Goal: Information Seeking & Learning: Learn about a topic

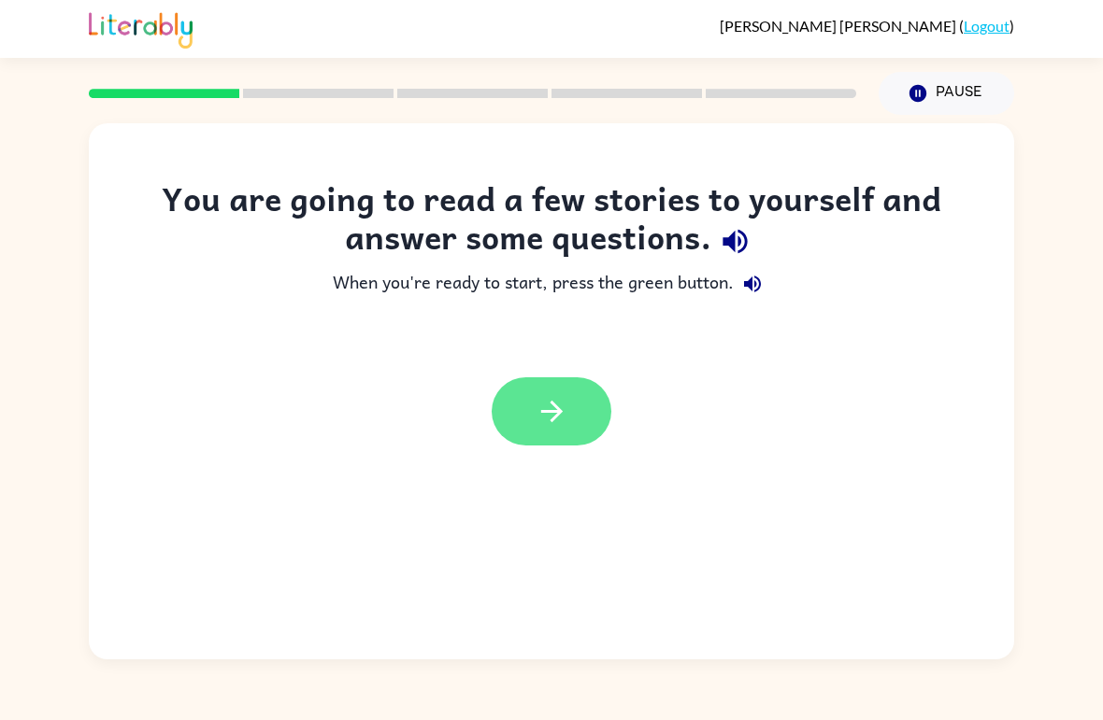
click at [507, 420] on button "button" at bounding box center [551, 411] width 120 height 68
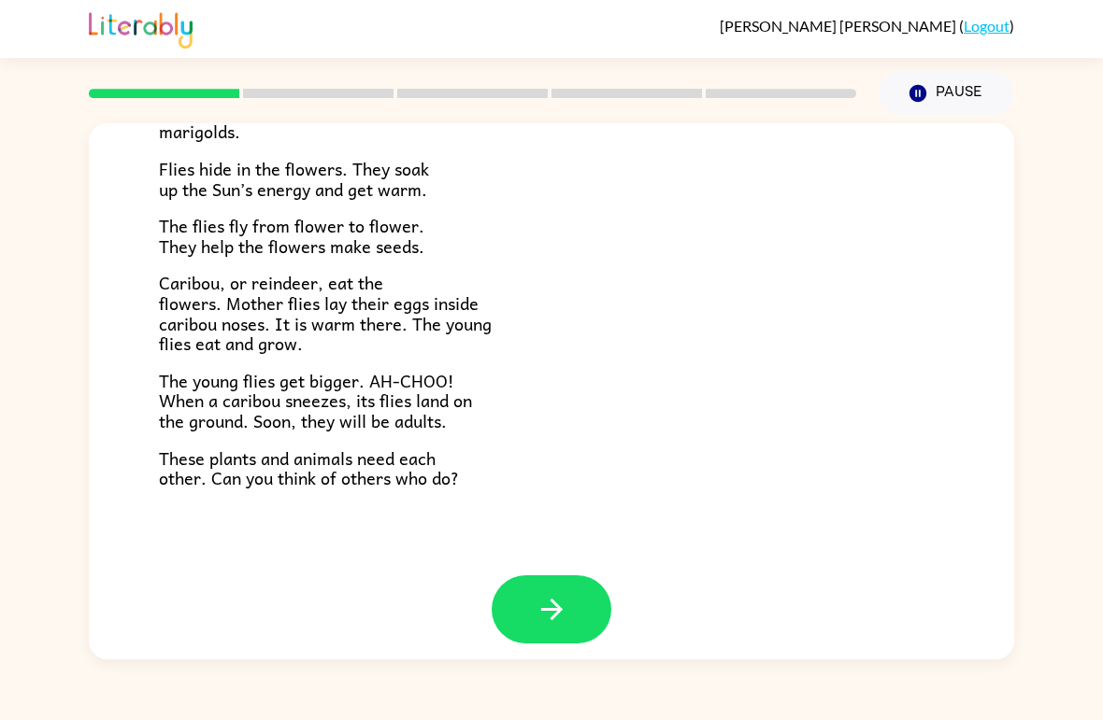
scroll to position [368, 0]
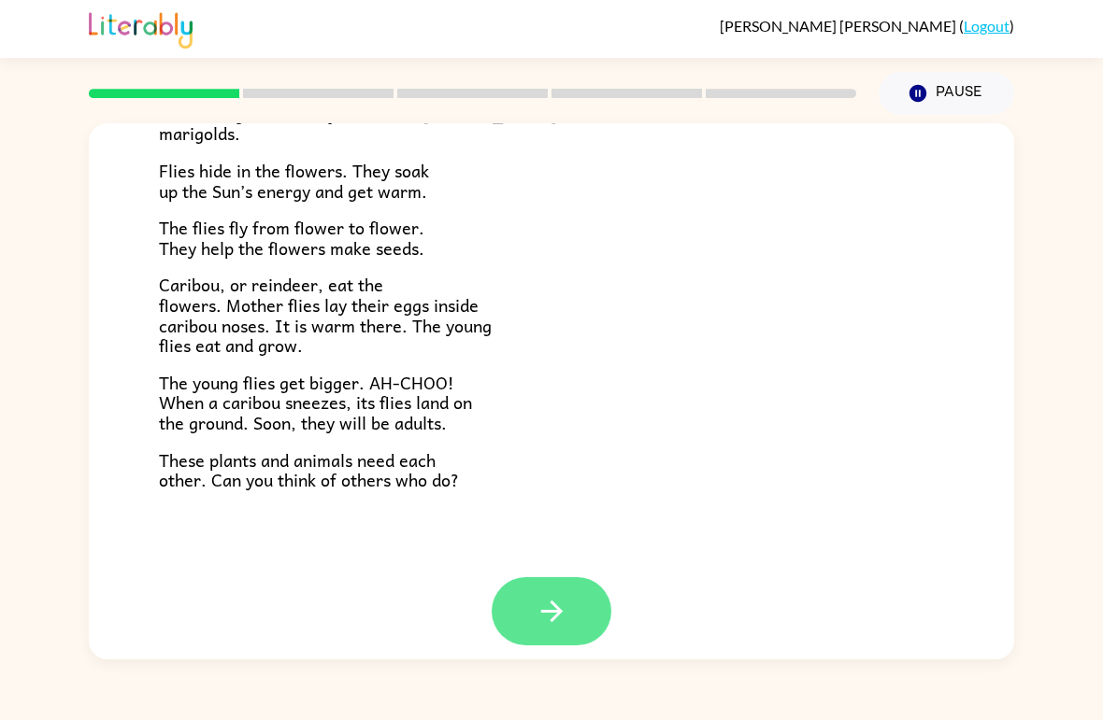
click at [533, 589] on button "button" at bounding box center [551, 611] width 120 height 68
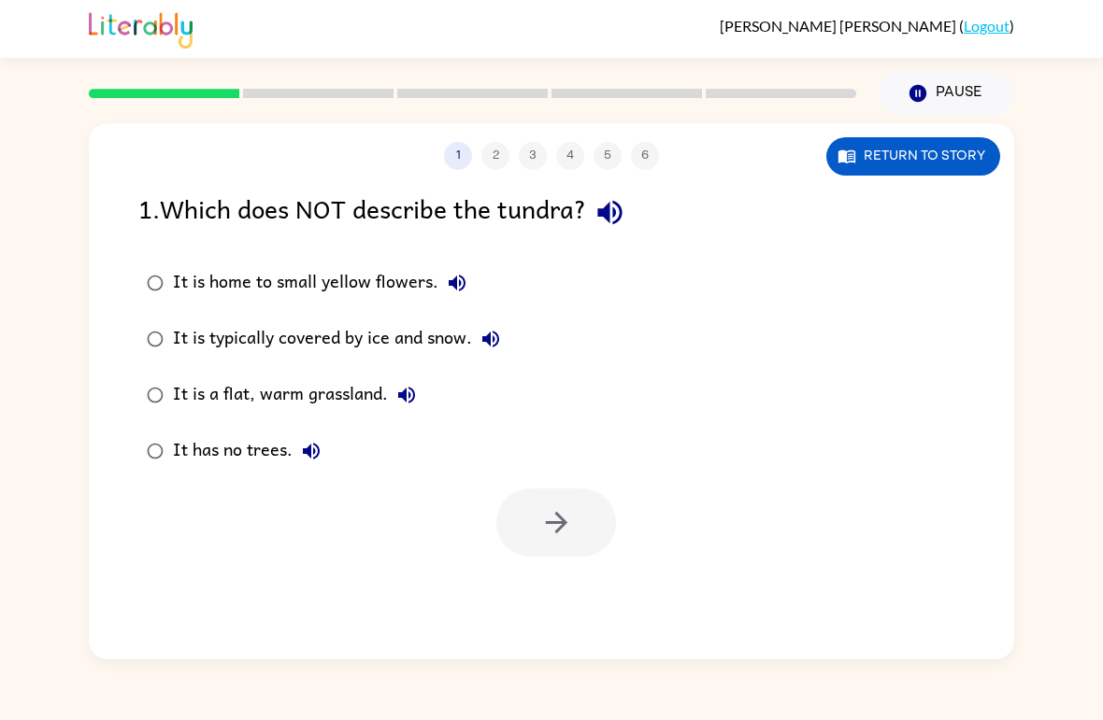
scroll to position [0, 0]
click at [879, 159] on button "Return to story" at bounding box center [913, 156] width 174 height 38
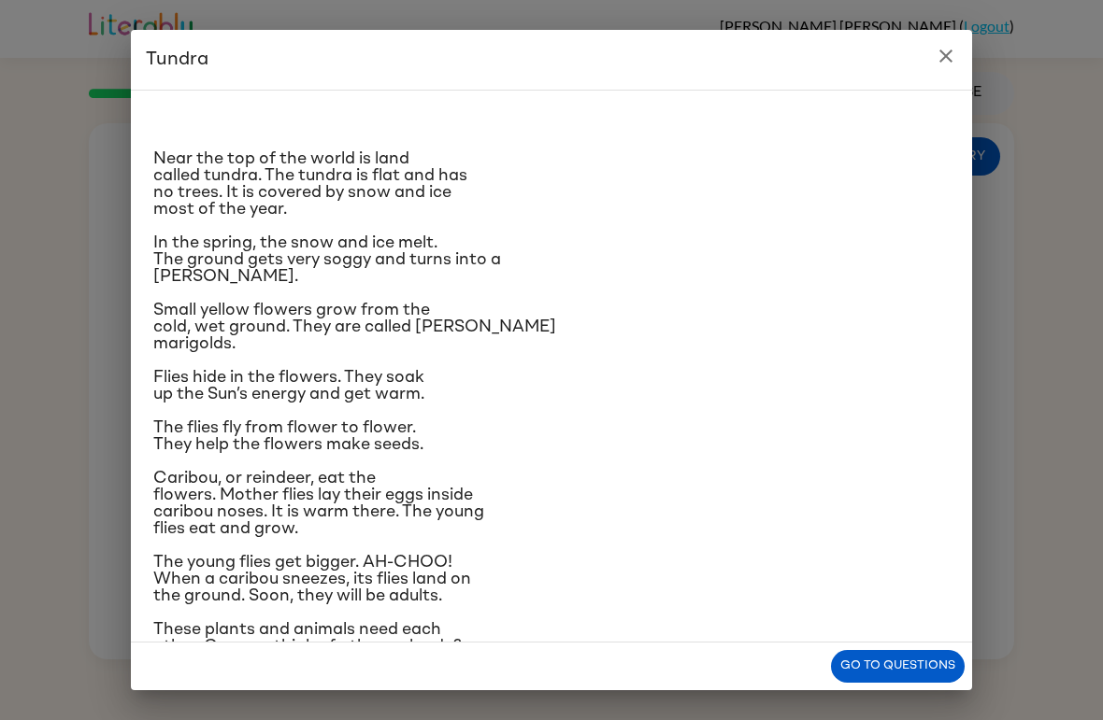
click at [941, 71] on button "close" at bounding box center [945, 55] width 37 height 37
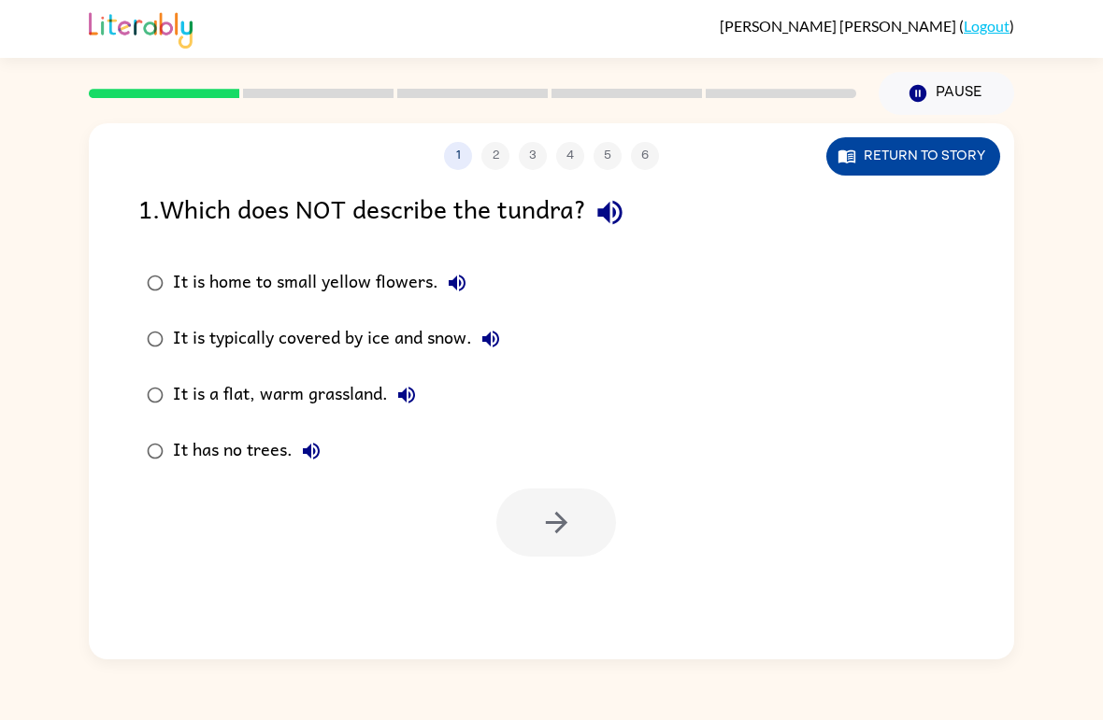
click at [935, 145] on button "Return to story" at bounding box center [913, 156] width 174 height 38
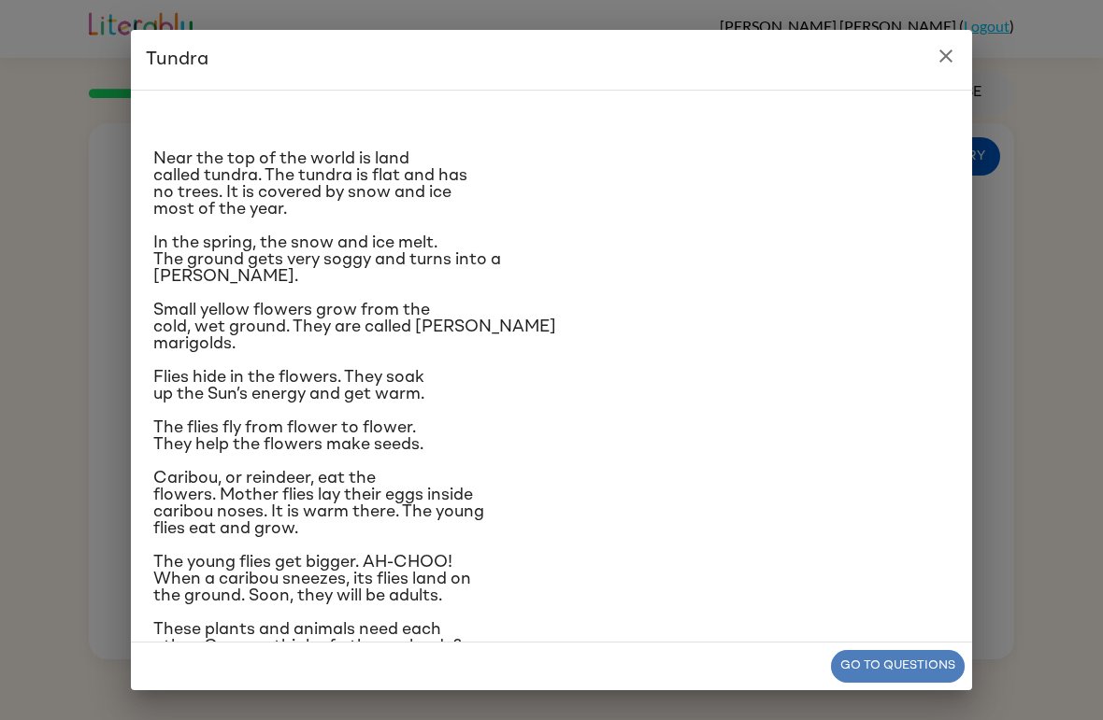
click at [879, 672] on button "Go to questions" at bounding box center [898, 666] width 134 height 33
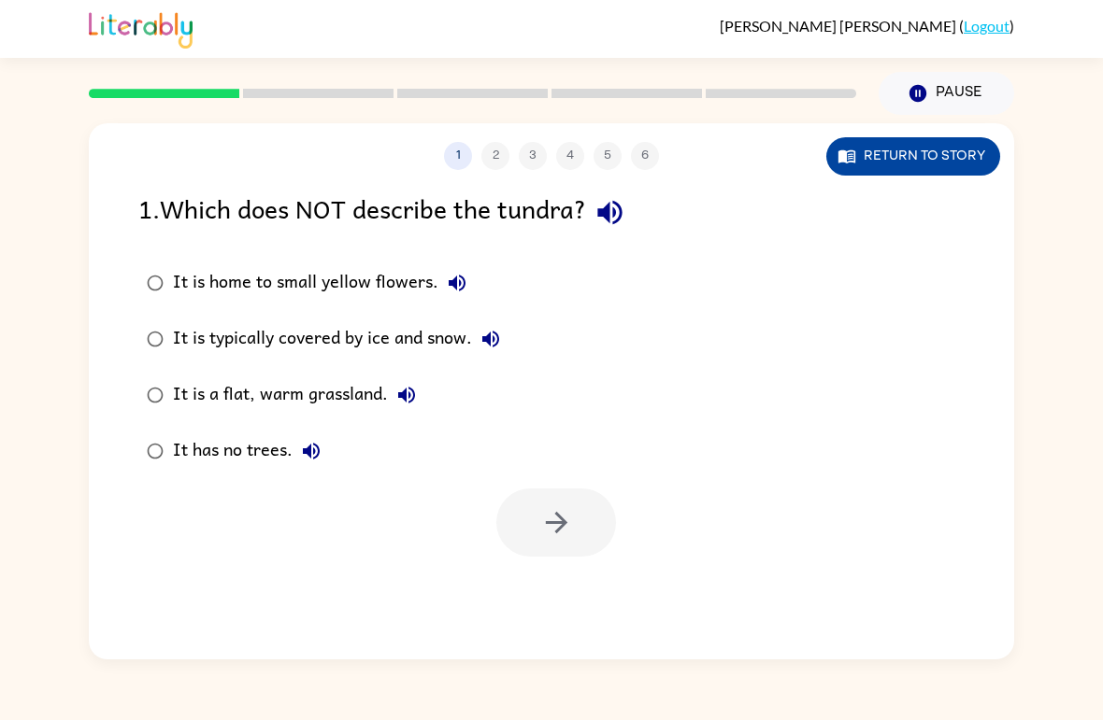
click at [955, 157] on button "Return to story" at bounding box center [913, 156] width 174 height 38
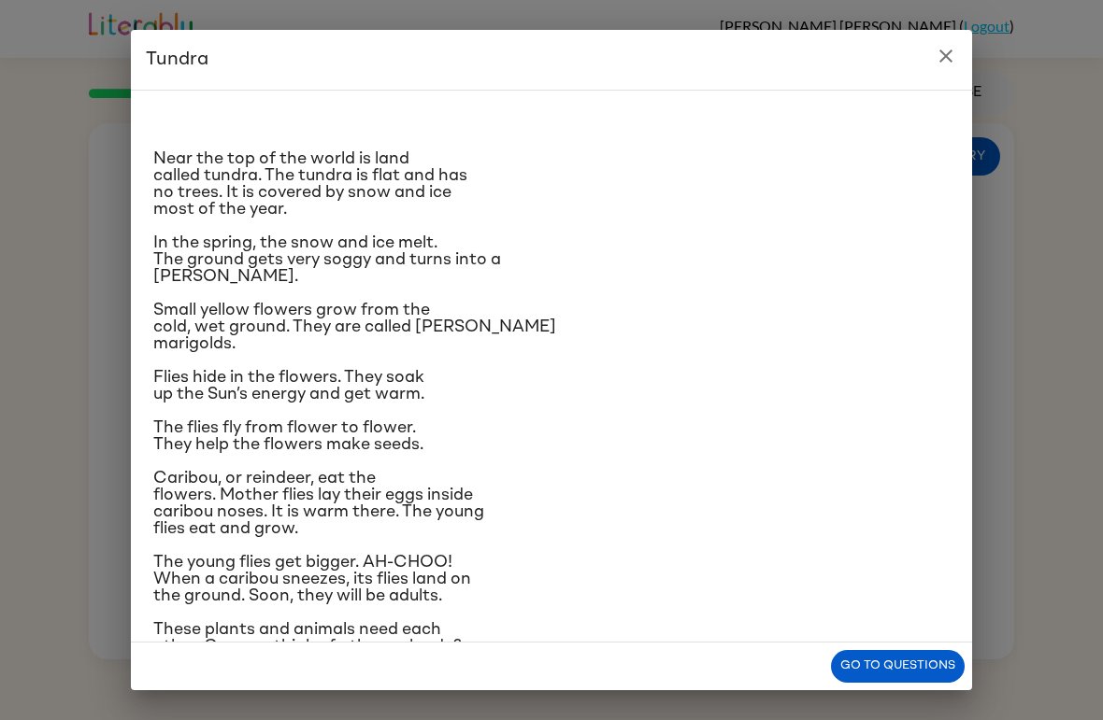
click at [381, 342] on span "Small yellow flowers grow from the cold, wet ground. They are called [PERSON_NA…" at bounding box center [354, 327] width 403 height 50
click at [286, 183] on span "Near the top of the world is land called tundra. The tundra is flat and has no …" at bounding box center [310, 183] width 314 height 67
click at [196, 64] on h2 "Tundra" at bounding box center [551, 60] width 841 height 60
click at [155, 61] on h2 "Tundra" at bounding box center [551, 60] width 841 height 60
click at [168, 78] on h2 "Tundra" at bounding box center [551, 60] width 841 height 60
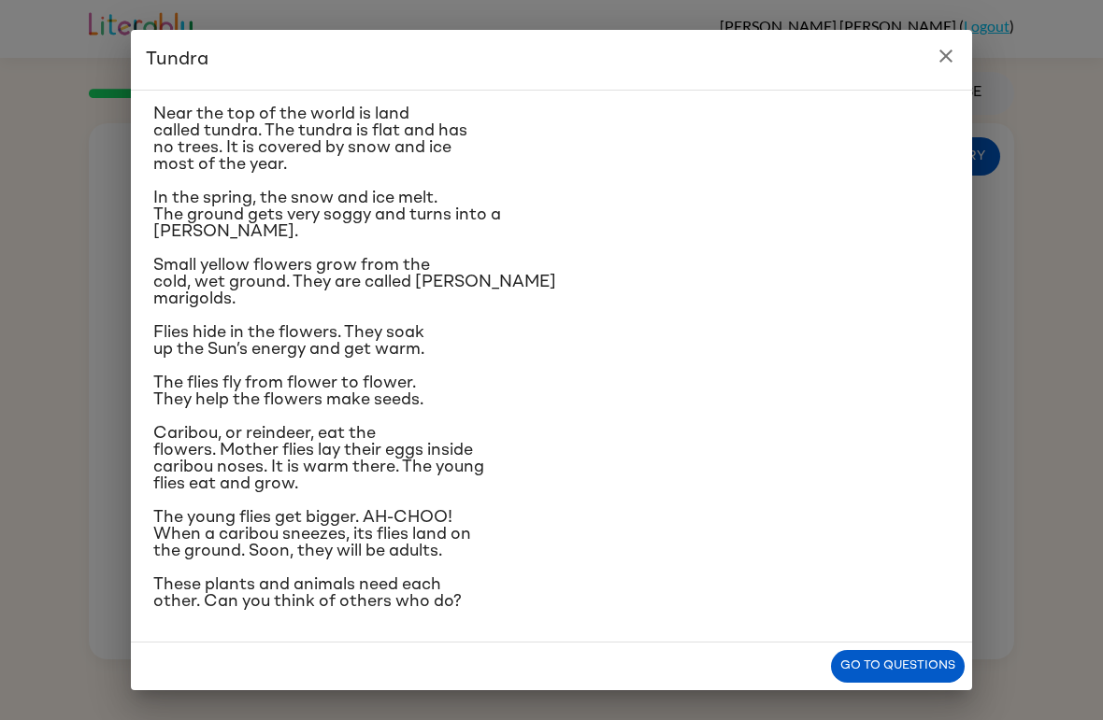
scroll to position [173, 0]
click at [940, 61] on icon "close" at bounding box center [945, 56] width 13 height 13
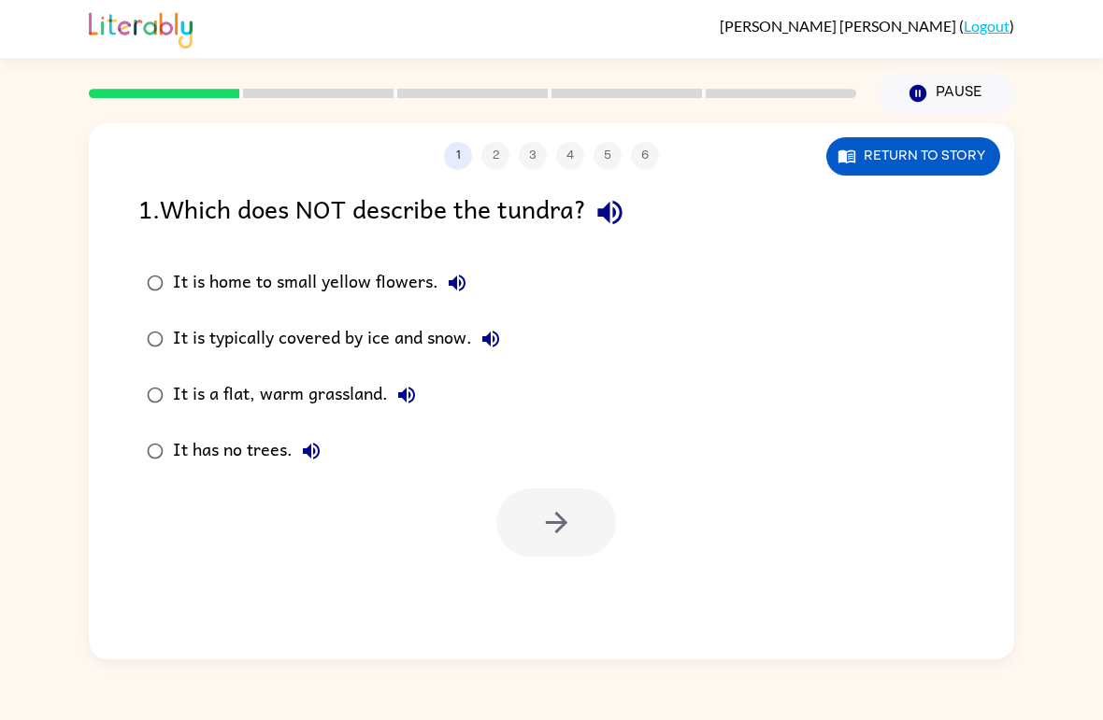
click at [190, 106] on div at bounding box center [473, 93] width 790 height 65
click at [191, 100] on div at bounding box center [473, 93] width 790 height 65
click at [516, 534] on button "button" at bounding box center [556, 523] width 120 height 68
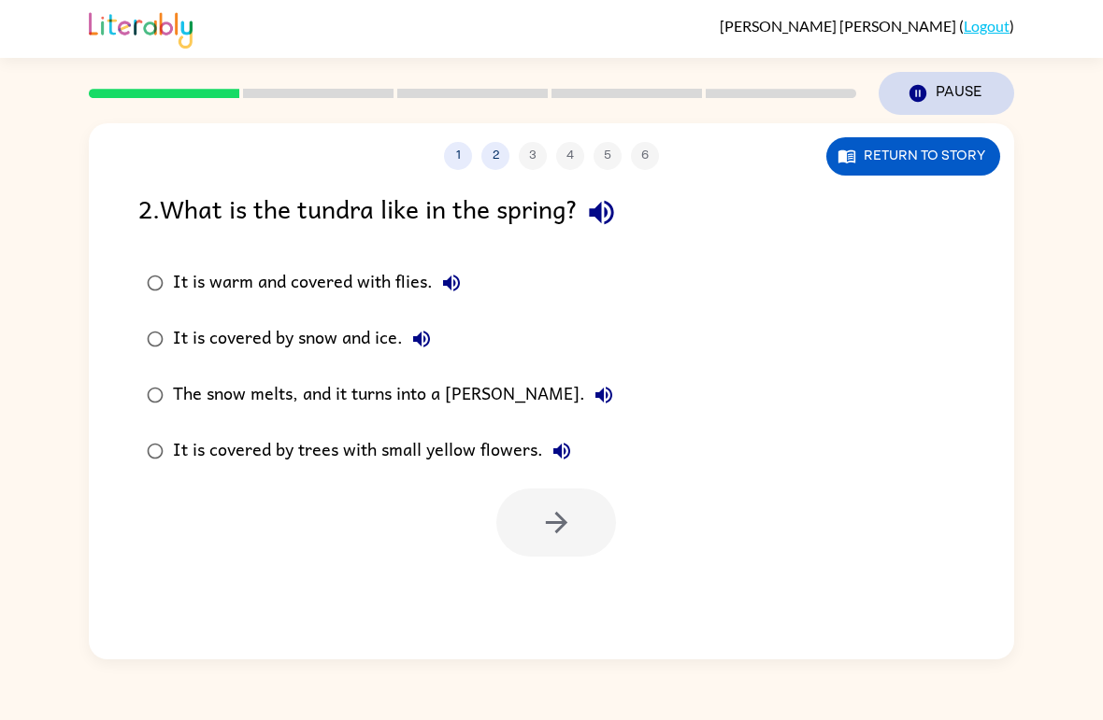
click at [942, 82] on button "Pause Pause" at bounding box center [945, 93] width 135 height 43
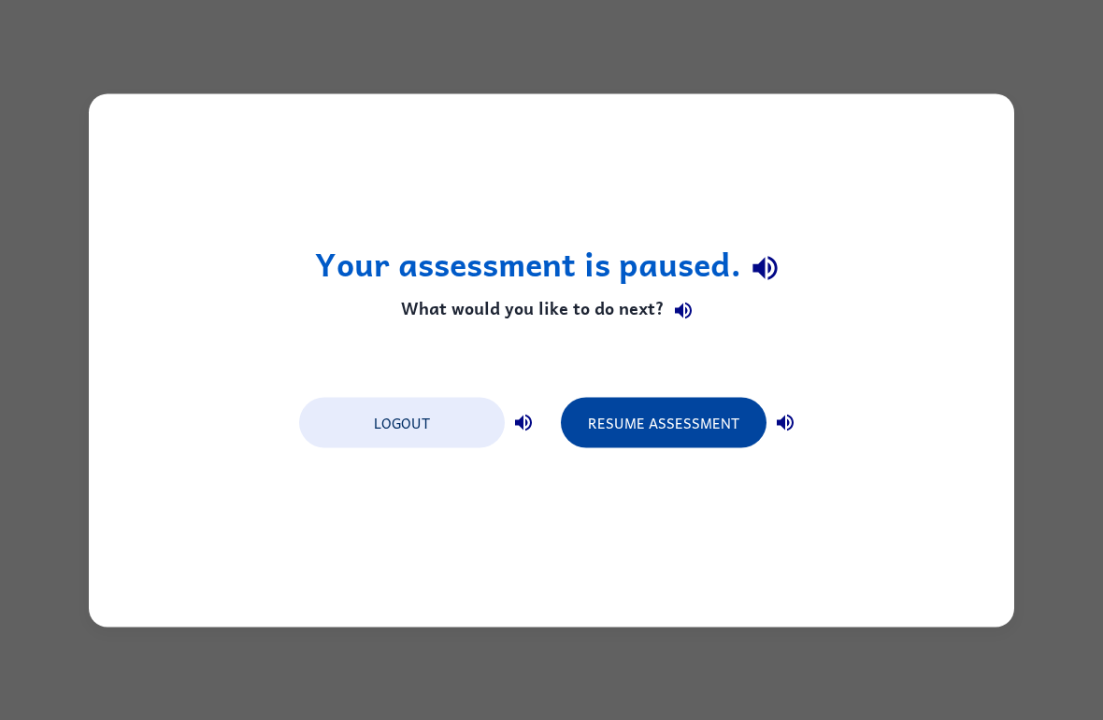
click at [687, 425] on button "Resume Assessment" at bounding box center [664, 422] width 206 height 50
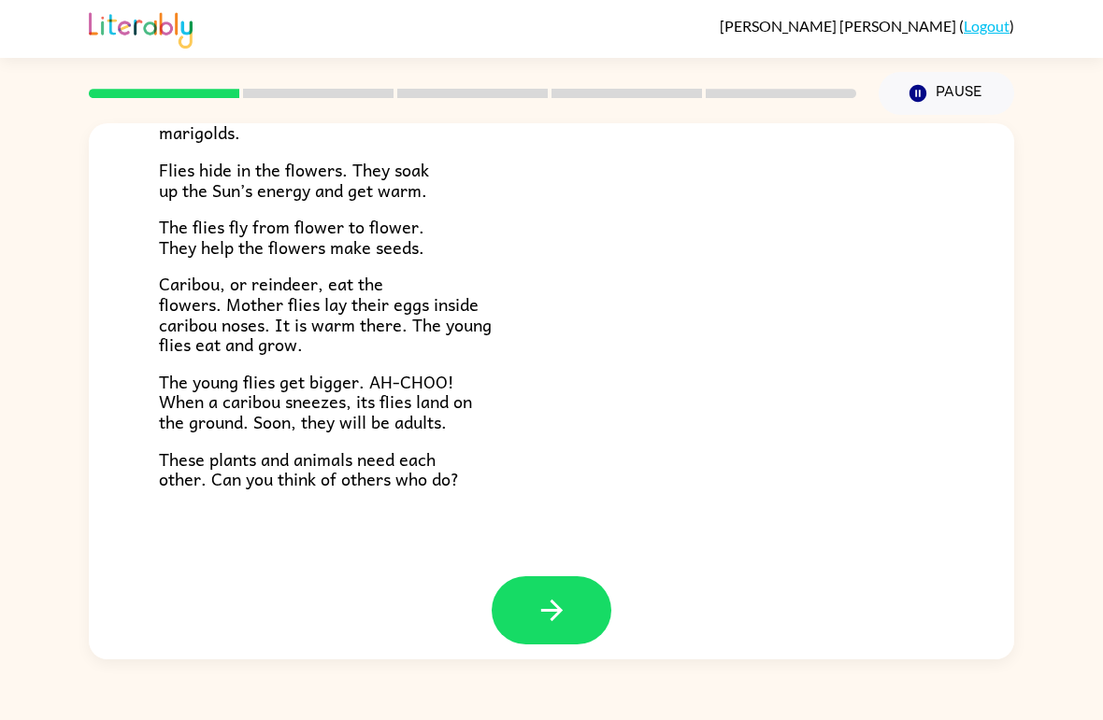
scroll to position [368, 0]
click at [571, 613] on button "button" at bounding box center [551, 611] width 120 height 68
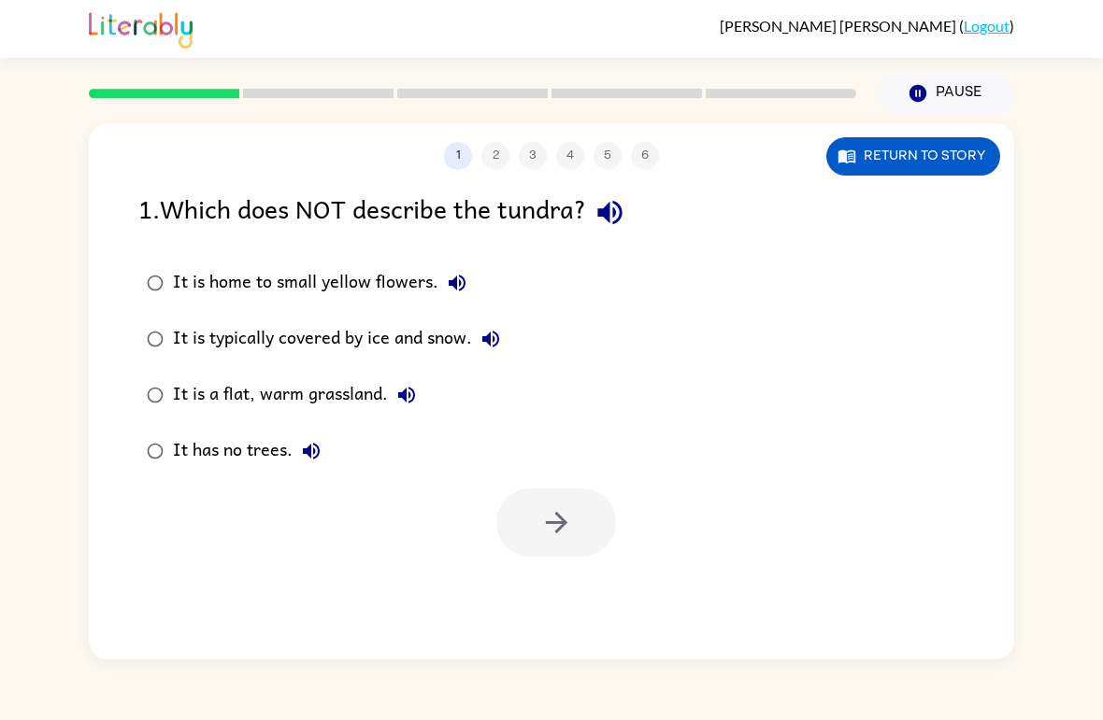
scroll to position [0, 0]
click at [491, 494] on div at bounding box center [551, 518] width 925 height 78
click at [536, 510] on button "button" at bounding box center [556, 523] width 120 height 68
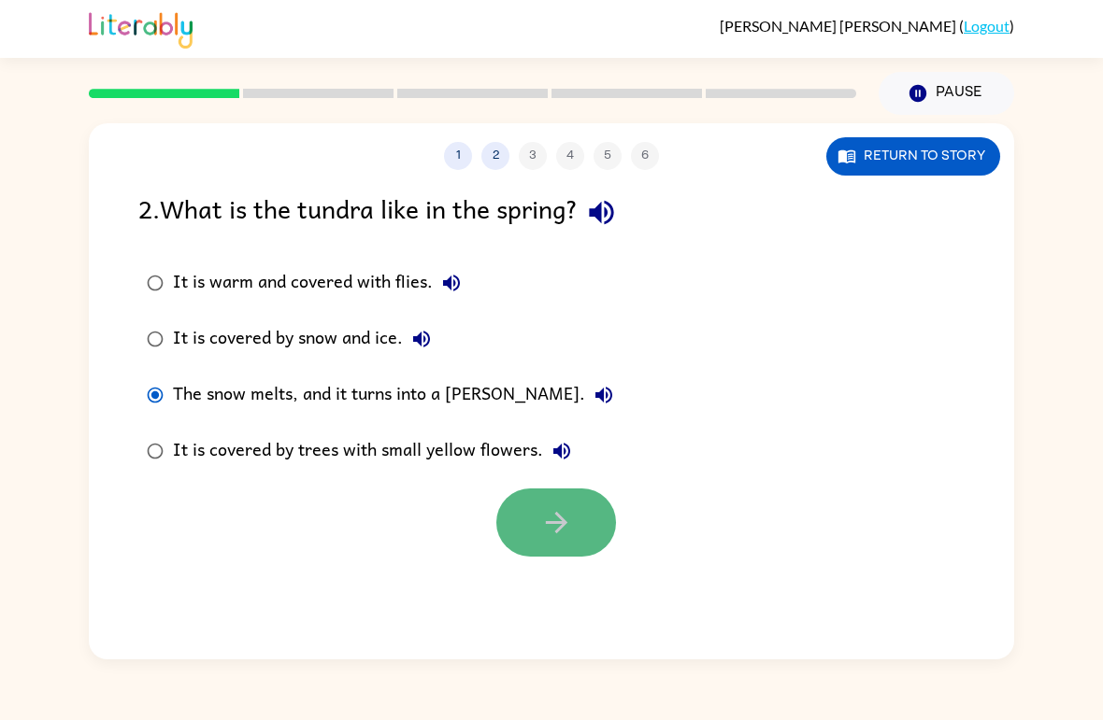
click at [602, 544] on button "button" at bounding box center [556, 523] width 120 height 68
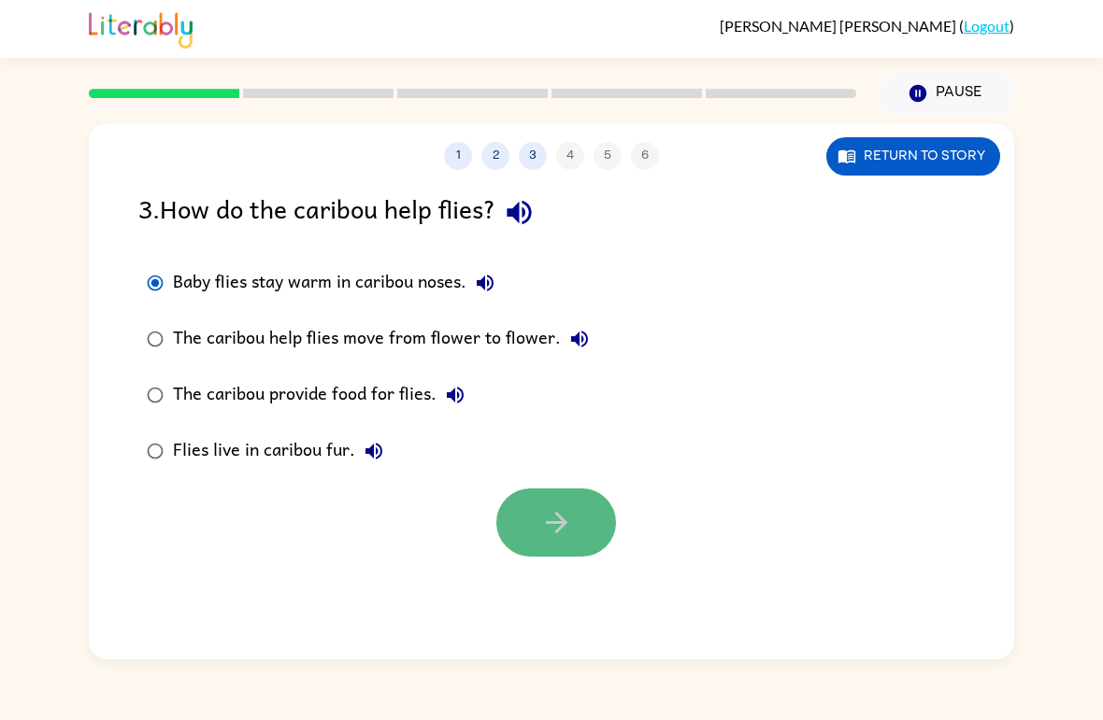
click at [534, 495] on button "button" at bounding box center [556, 523] width 120 height 68
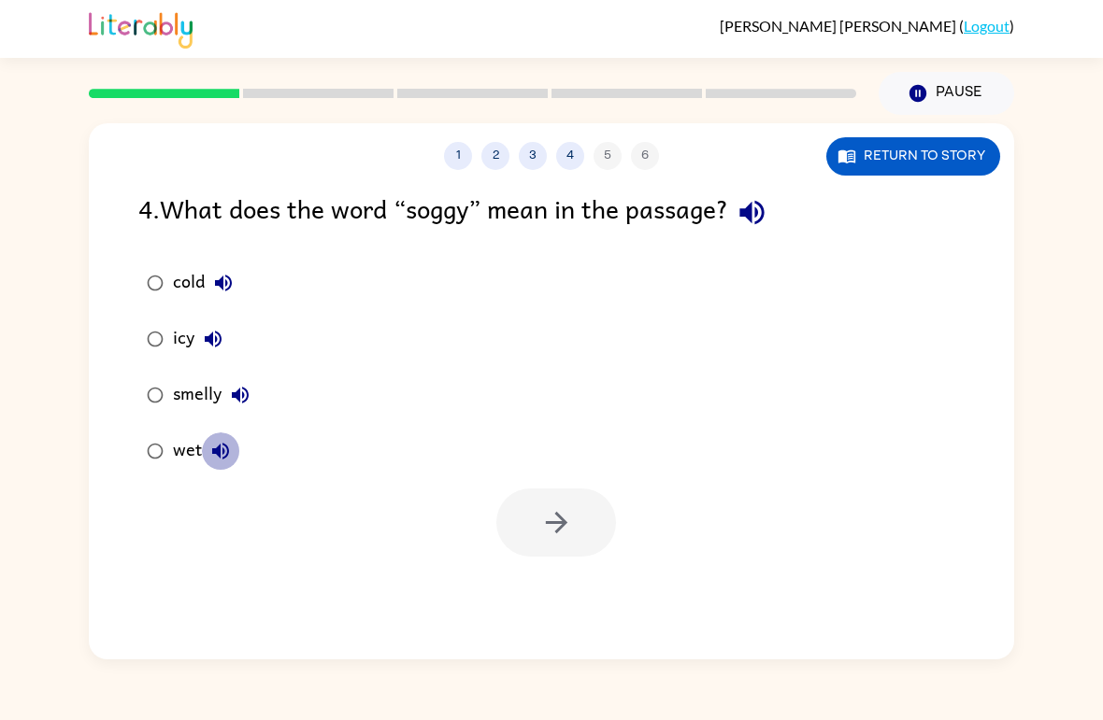
click at [213, 461] on icon "button" at bounding box center [220, 451] width 22 height 22
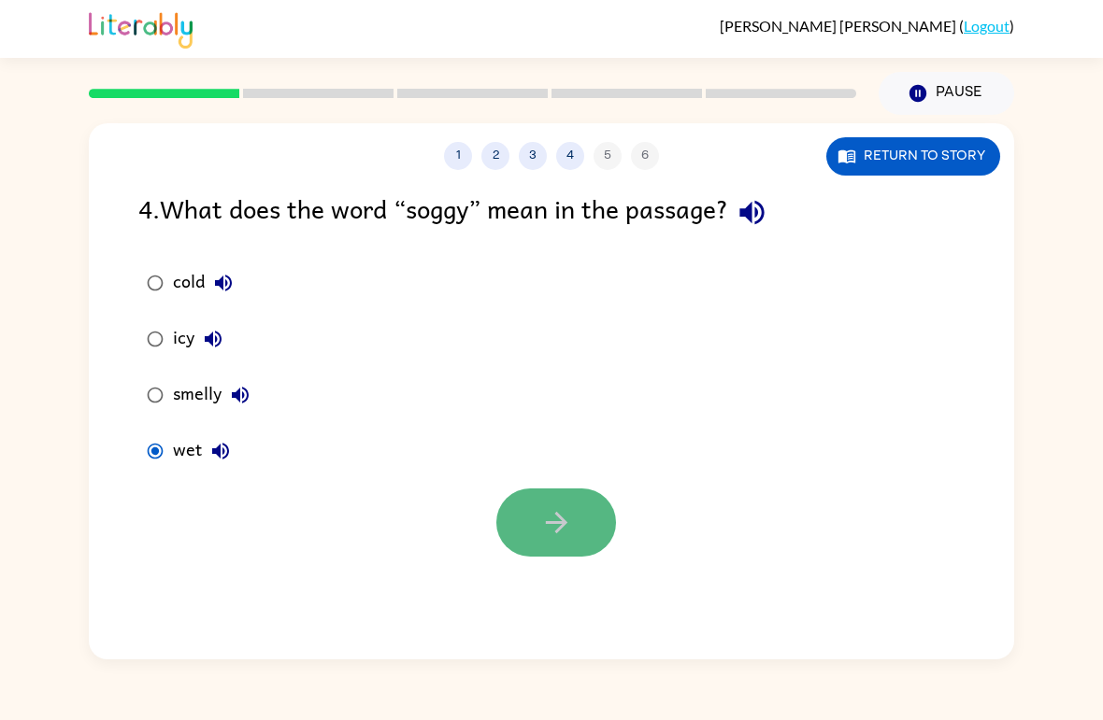
click at [567, 520] on icon "button" at bounding box center [556, 522] width 33 height 33
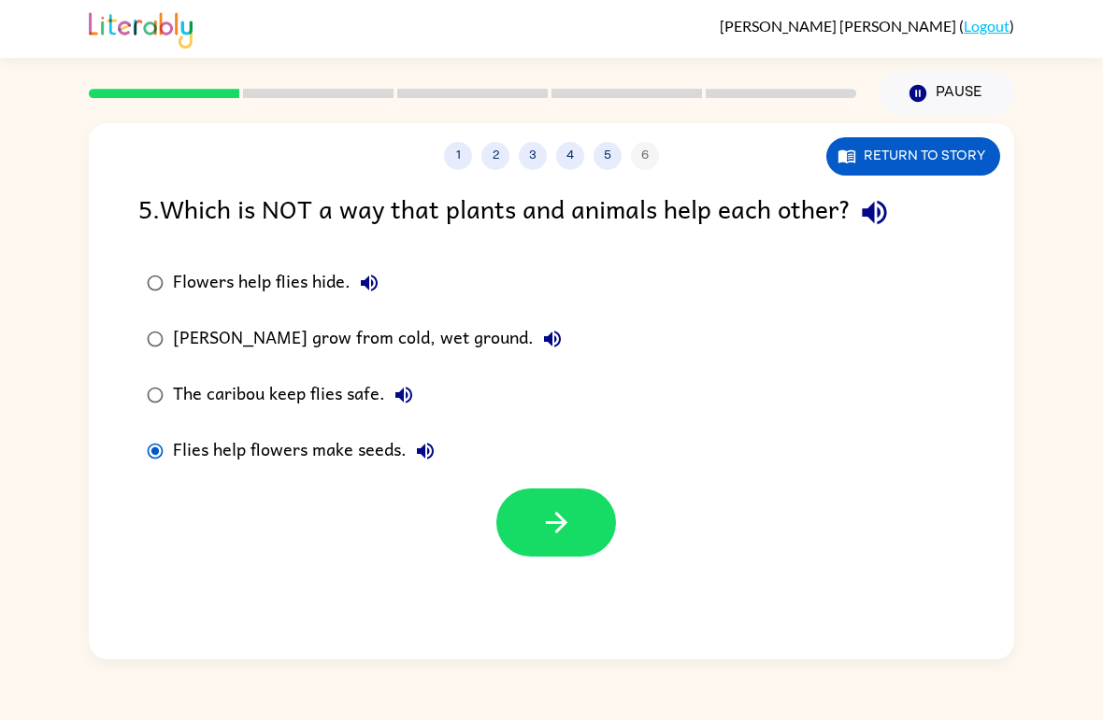
click at [506, 549] on div at bounding box center [556, 523] width 120 height 68
click at [510, 556] on div "1 2 3 4 5 6 Return to story 5 . Which is NOT a way that plants and animals help…" at bounding box center [551, 391] width 925 height 536
click at [553, 525] on icon "button" at bounding box center [556, 522] width 33 height 33
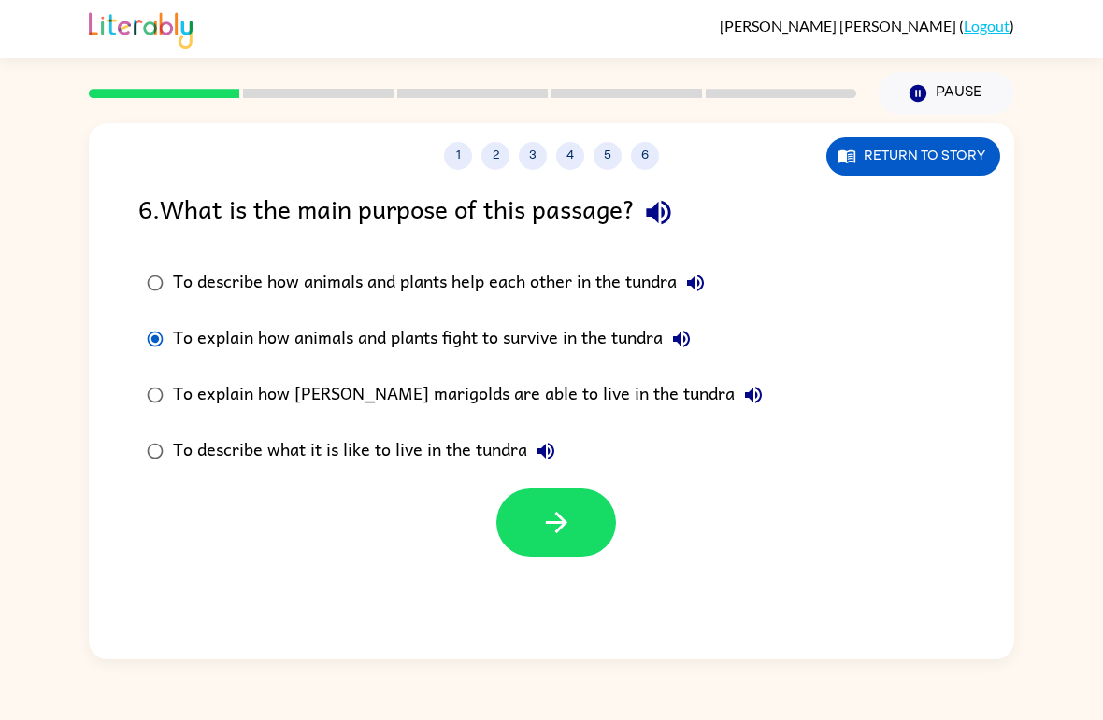
click at [144, 299] on label "To describe how animals and plants help each other in the tundra" at bounding box center [454, 283] width 653 height 56
click at [143, 298] on label "To describe how animals and plants help each other in the tundra" at bounding box center [454, 283] width 653 height 56
click at [17, 566] on div "1 2 3 4 5 6 Return to story 6 . What is the main purpose of this passage? To de…" at bounding box center [551, 387] width 1103 height 545
click at [129, 343] on label "To explain how animals and plants fight to survive in the tundra" at bounding box center [454, 339] width 653 height 56
click at [577, 522] on button "button" at bounding box center [556, 523] width 120 height 68
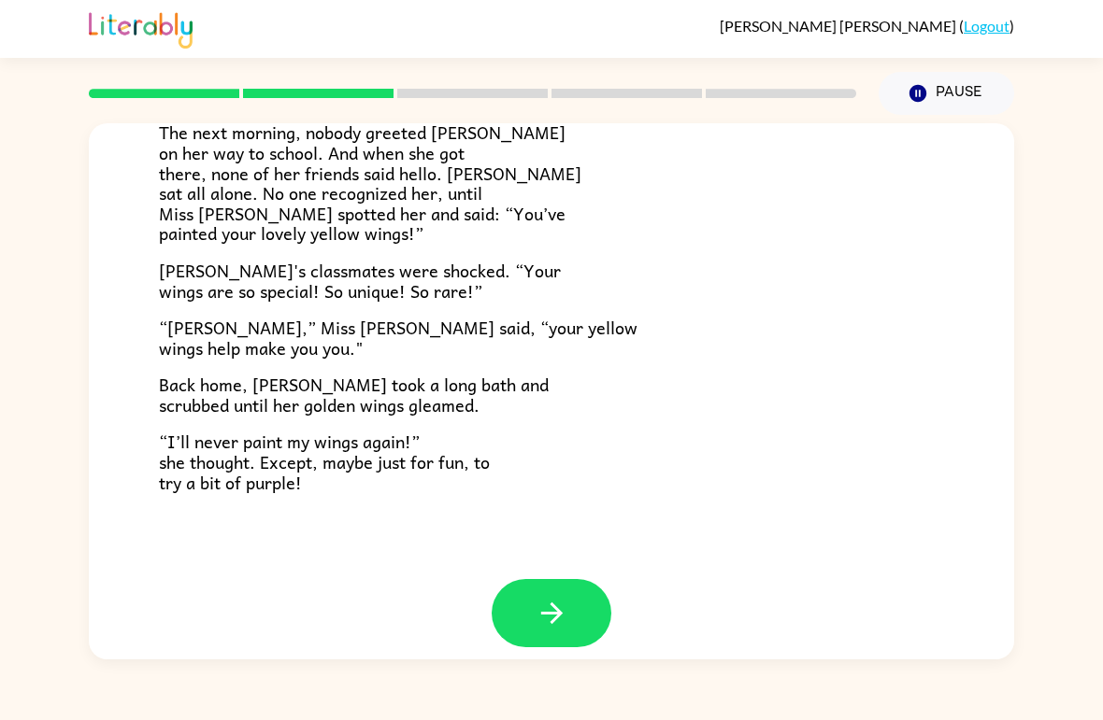
scroll to position [503, 0]
click at [559, 598] on icon "button" at bounding box center [551, 614] width 33 height 33
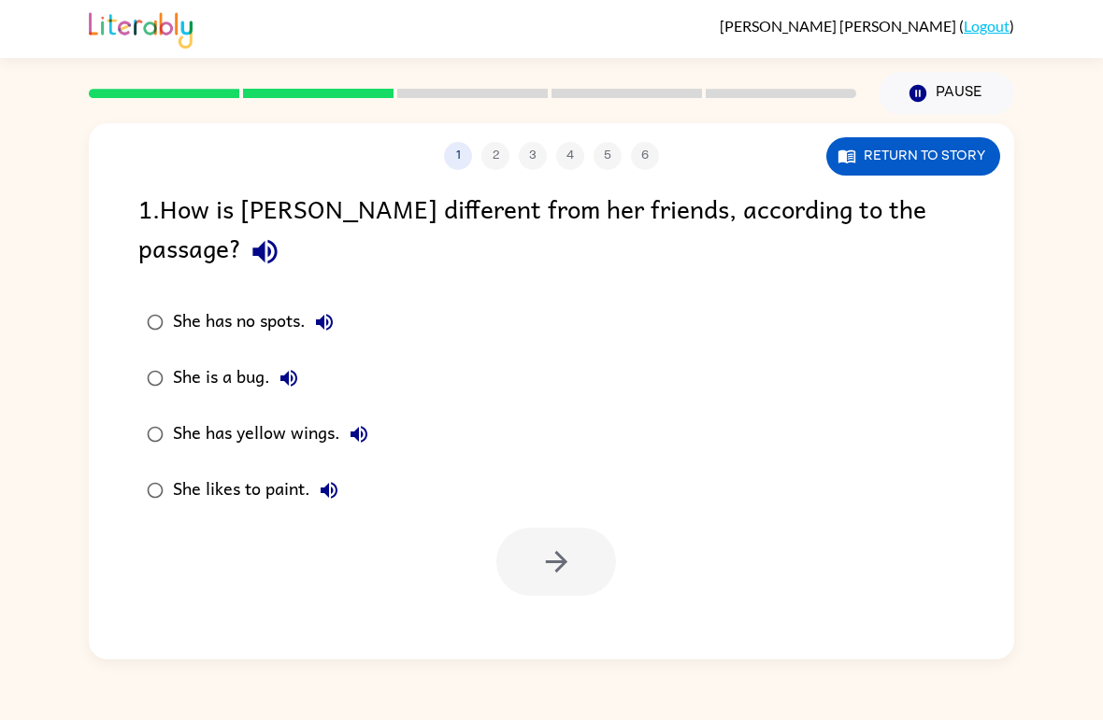
scroll to position [0, 0]
click at [540, 546] on icon "button" at bounding box center [556, 562] width 33 height 33
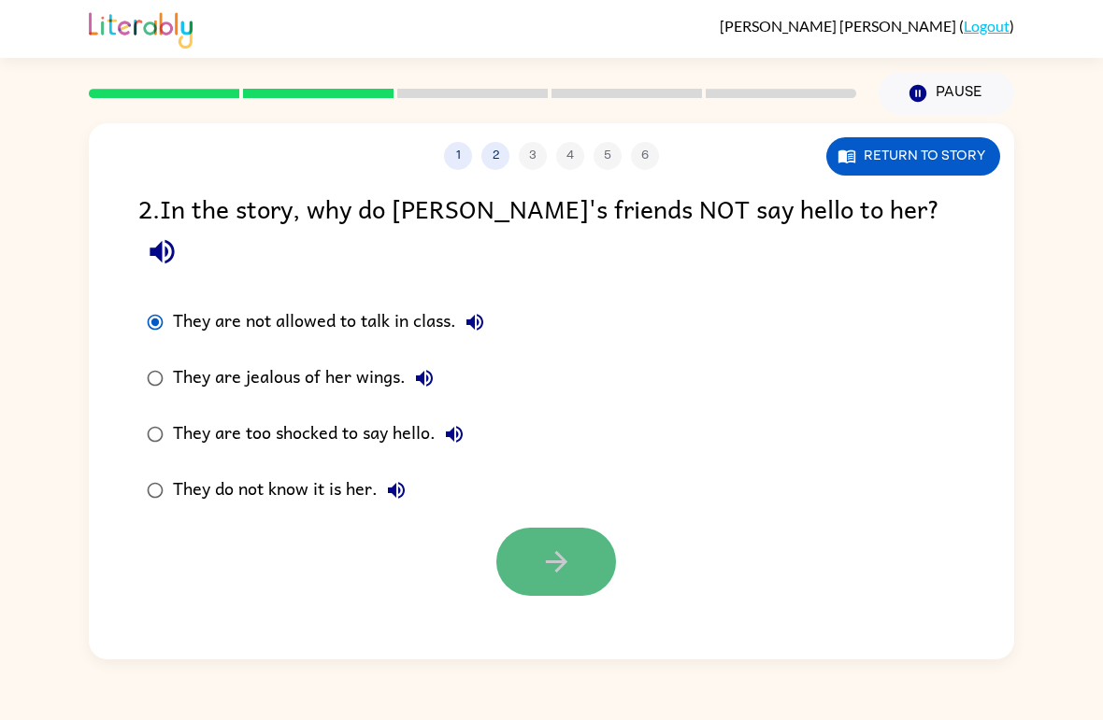
click at [595, 528] on button "button" at bounding box center [556, 562] width 120 height 68
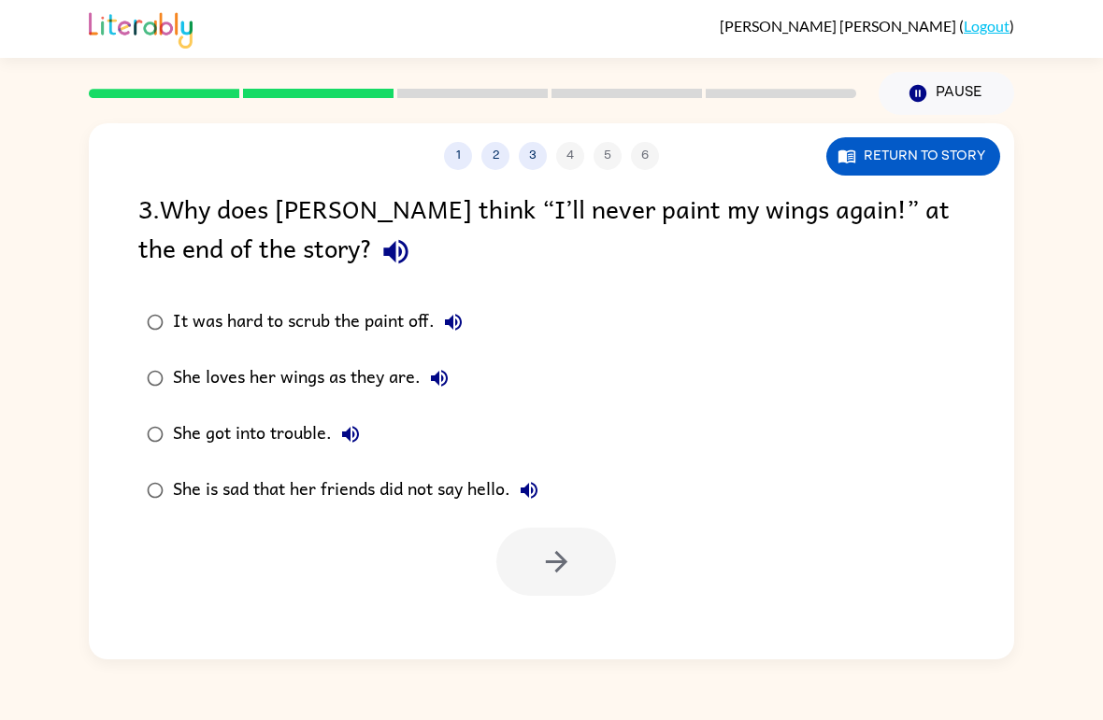
click at [133, 445] on label "She got into trouble." at bounding box center [342, 434] width 429 height 56
click at [541, 583] on button "button" at bounding box center [556, 562] width 120 height 68
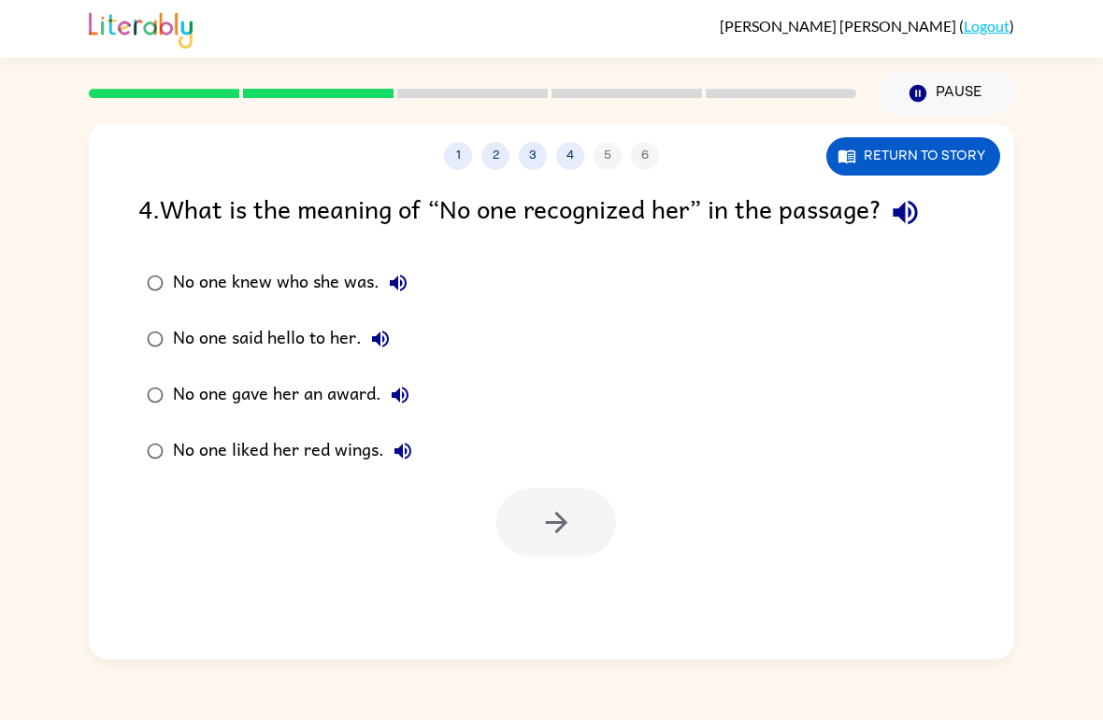
click at [111, 474] on div "4 . What is the meaning of “No one recognized her” in the passage? No one knew …" at bounding box center [551, 373] width 925 height 368
click at [635, 508] on div at bounding box center [551, 518] width 925 height 78
click at [598, 522] on button "button" at bounding box center [556, 523] width 120 height 68
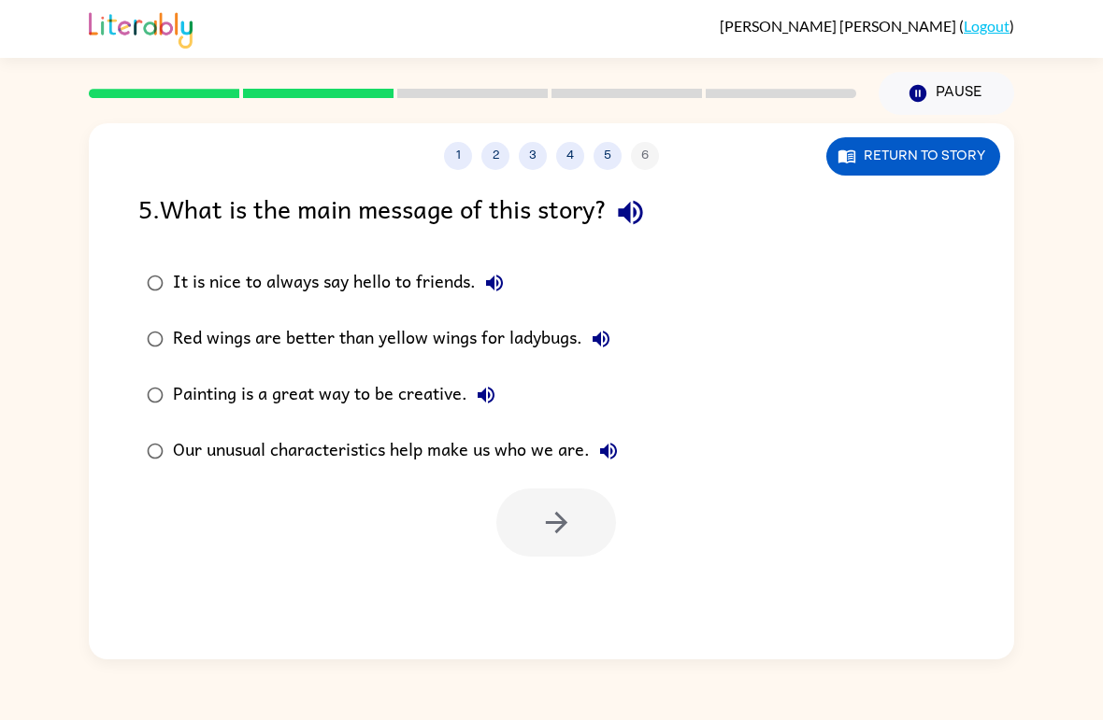
click at [178, 306] on label "It is nice to always say hello to friends." at bounding box center [382, 283] width 508 height 56
click at [572, 520] on icon "button" at bounding box center [556, 522] width 33 height 33
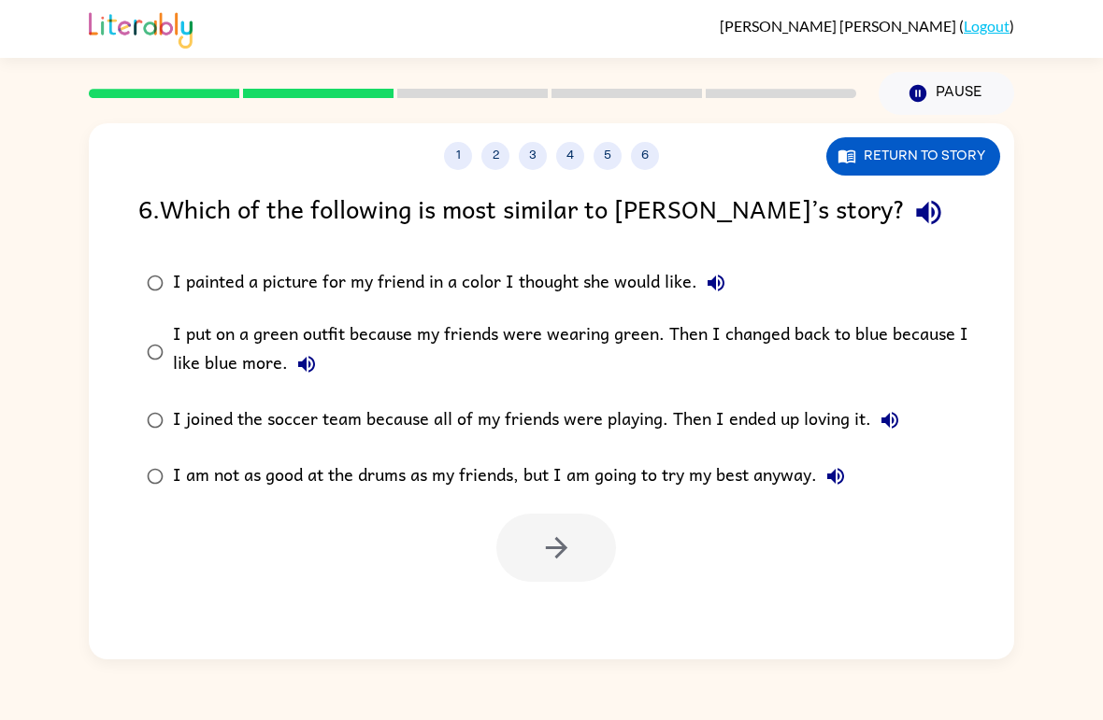
click at [121, 243] on div "6 . Which of the following is most similar to [PERSON_NAME]’s story? I painted …" at bounding box center [551, 385] width 925 height 393
click at [544, 562] on icon "button" at bounding box center [556, 548] width 33 height 33
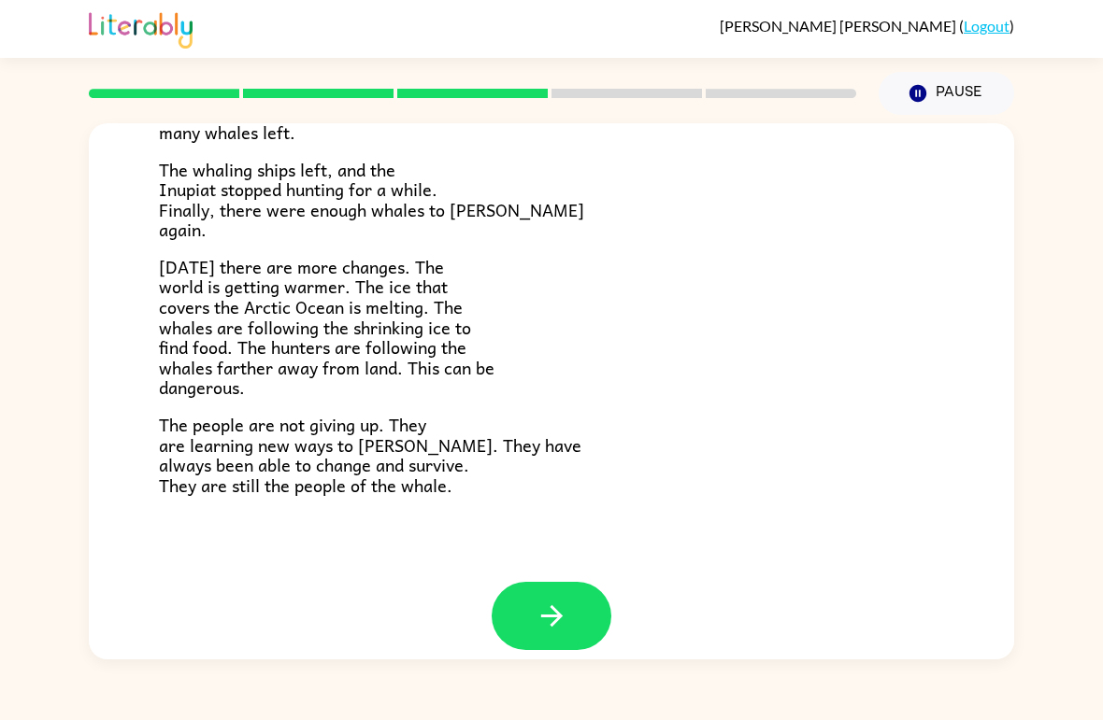
scroll to position [606, 0]
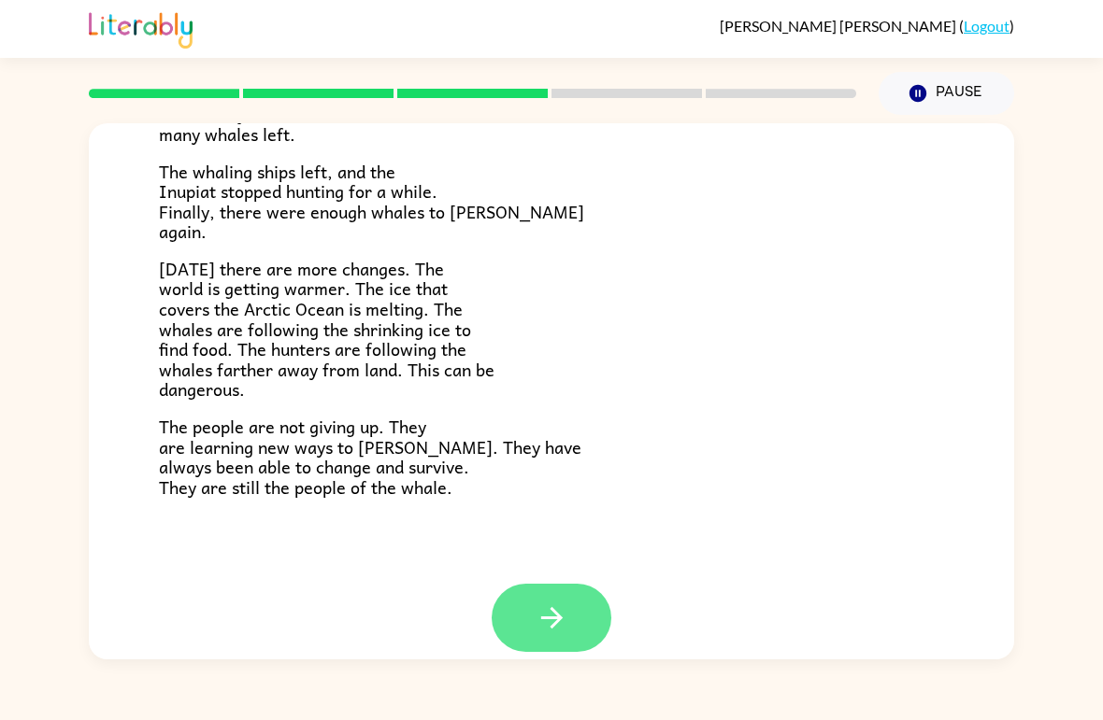
click at [531, 591] on button "button" at bounding box center [551, 618] width 120 height 68
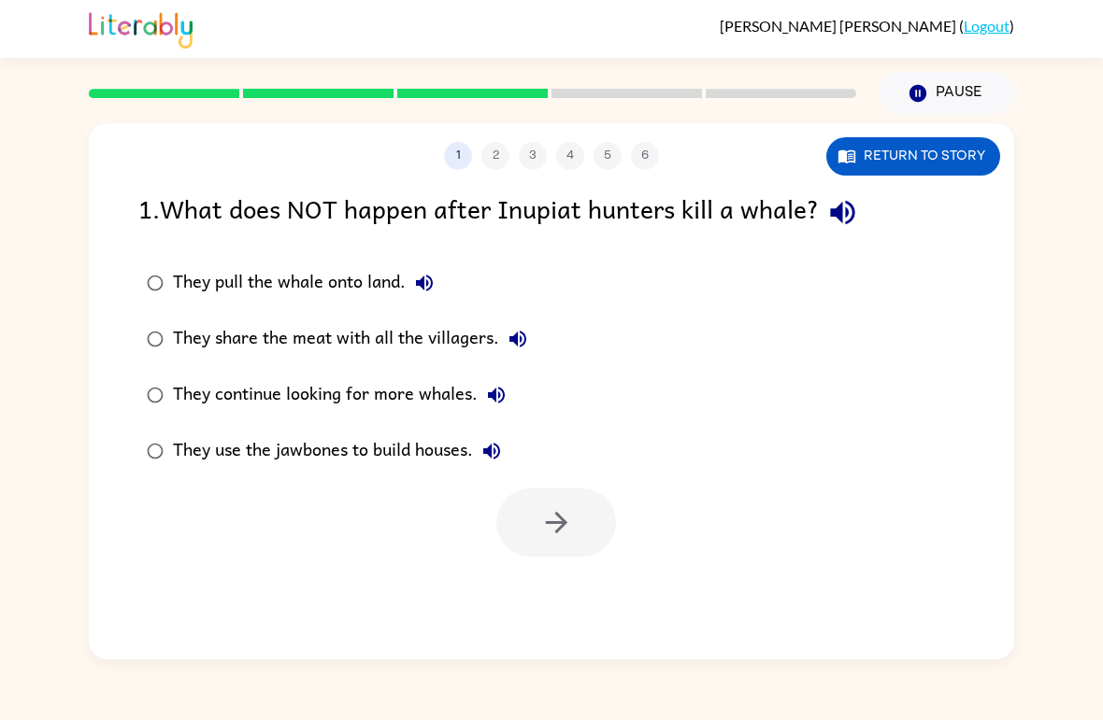
scroll to position [0, 0]
click at [548, 513] on div at bounding box center [556, 523] width 120 height 68
click at [577, 543] on button "button" at bounding box center [556, 523] width 120 height 68
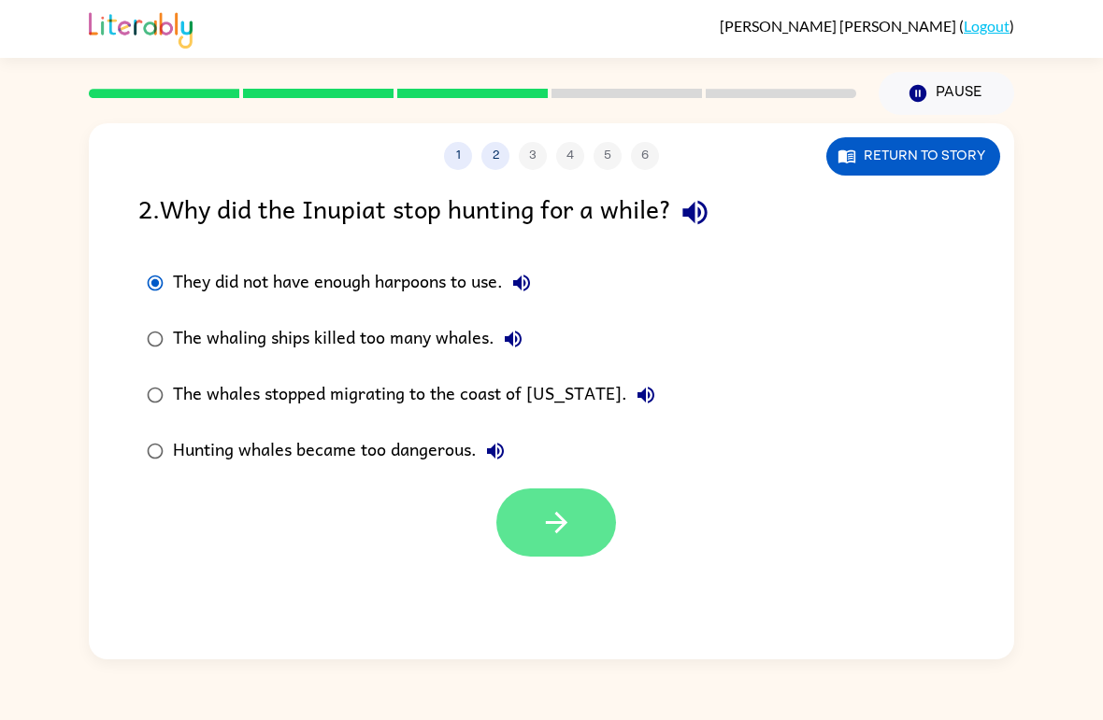
click at [561, 519] on icon "button" at bounding box center [555, 522] width 21 height 21
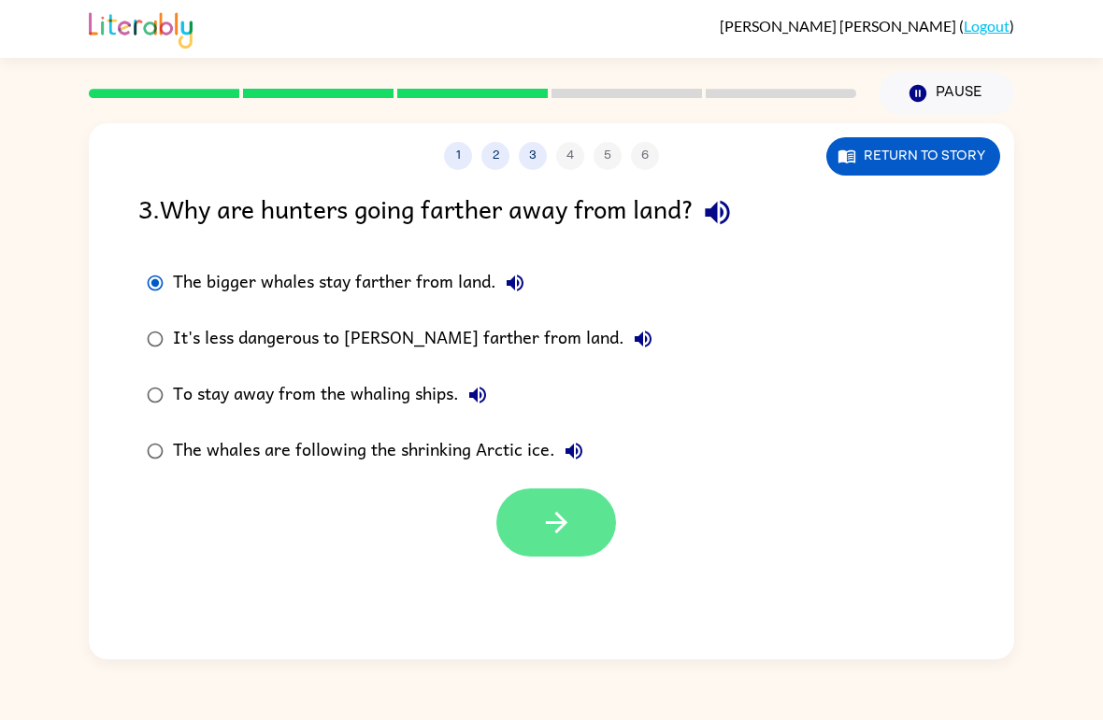
click at [573, 522] on button "button" at bounding box center [556, 523] width 120 height 68
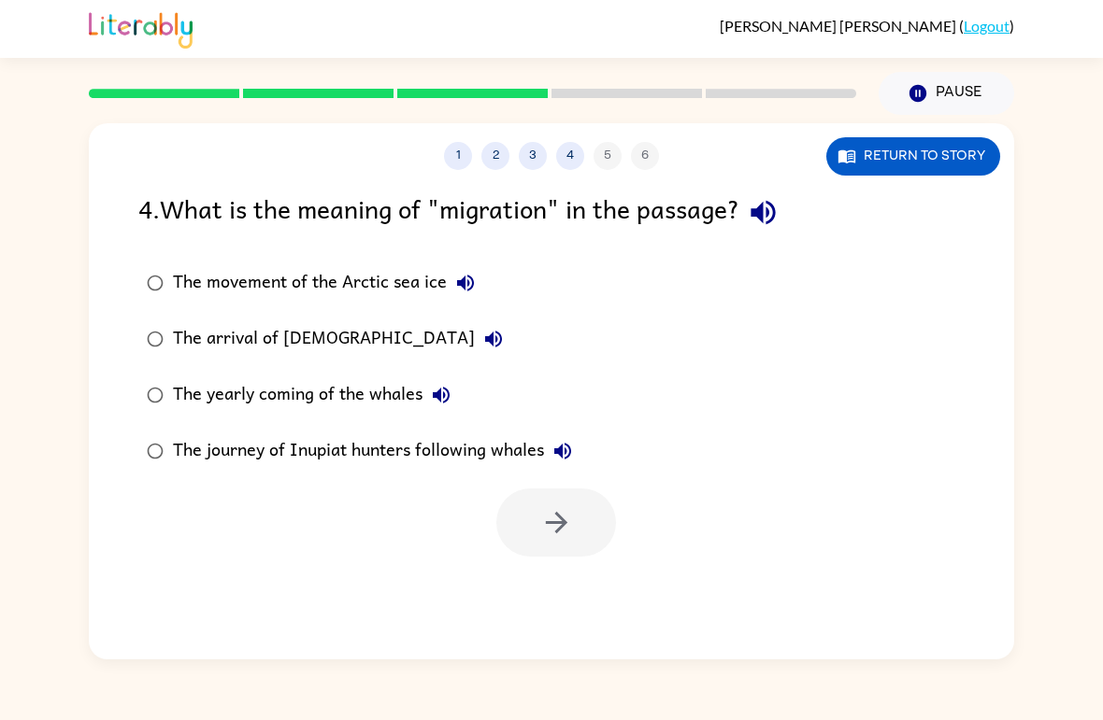
click at [538, 534] on div at bounding box center [556, 523] width 120 height 68
click at [535, 508] on button "button" at bounding box center [556, 523] width 120 height 68
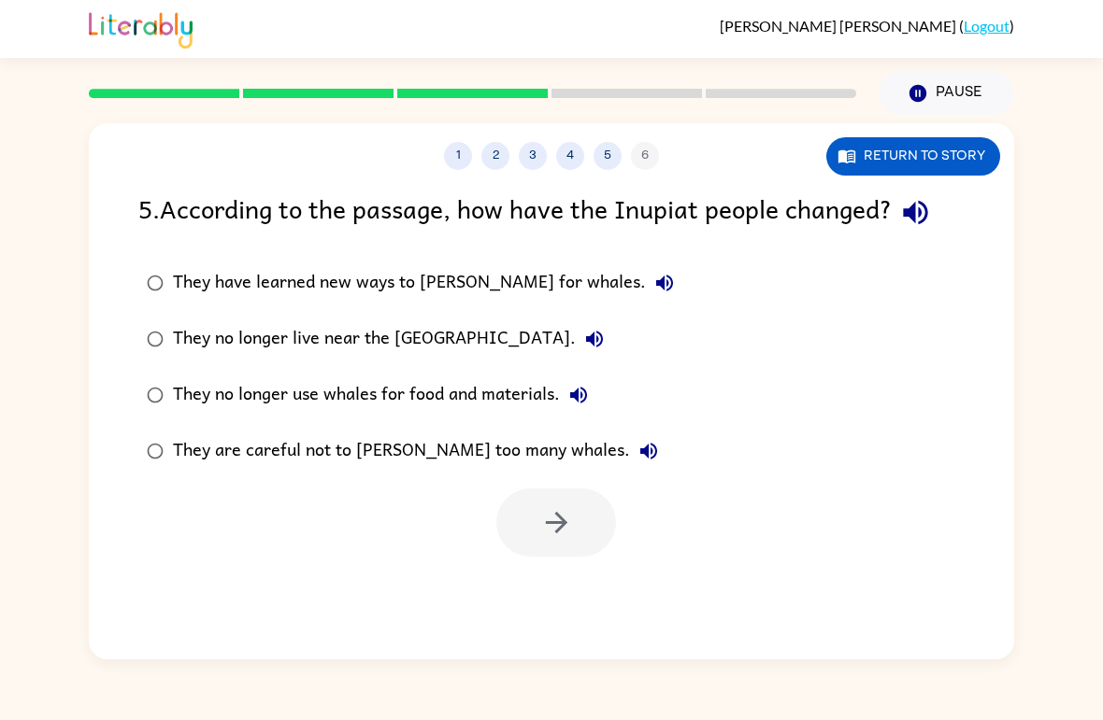
click at [150, 252] on div "5 . According to the passage, how have the Inupiat people changed? They have le…" at bounding box center [551, 373] width 925 height 368
click at [567, 535] on icon "button" at bounding box center [556, 522] width 33 height 33
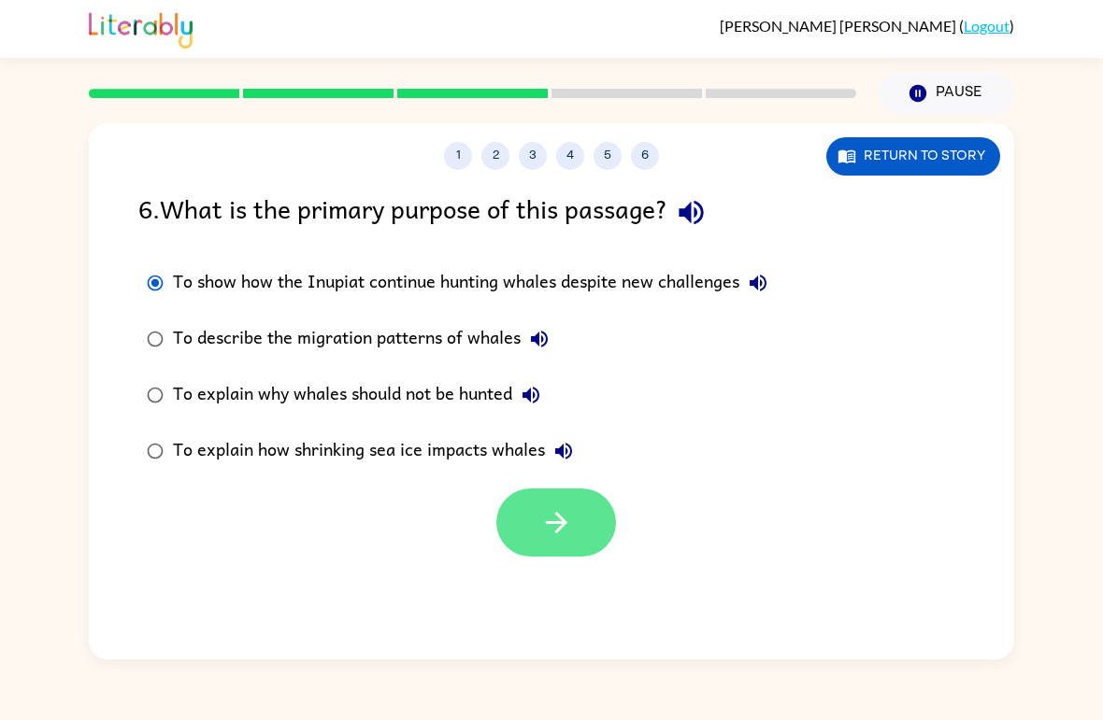
click at [575, 519] on button "button" at bounding box center [556, 523] width 120 height 68
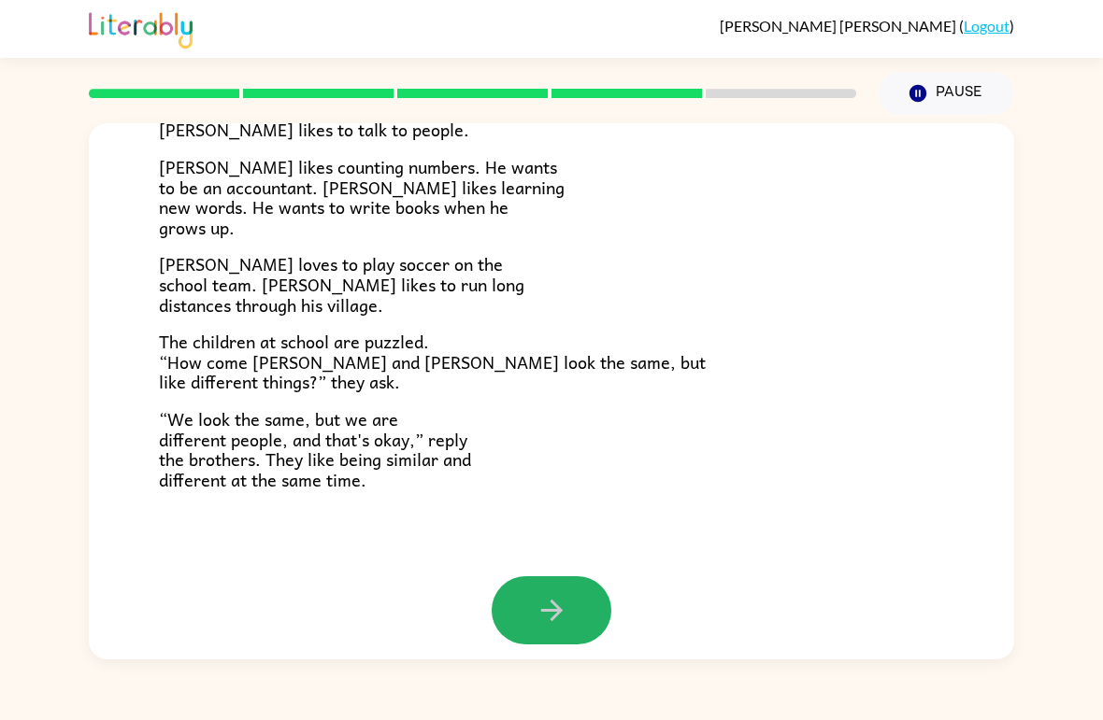
scroll to position [388, 0]
click at [532, 604] on button "button" at bounding box center [551, 611] width 120 height 68
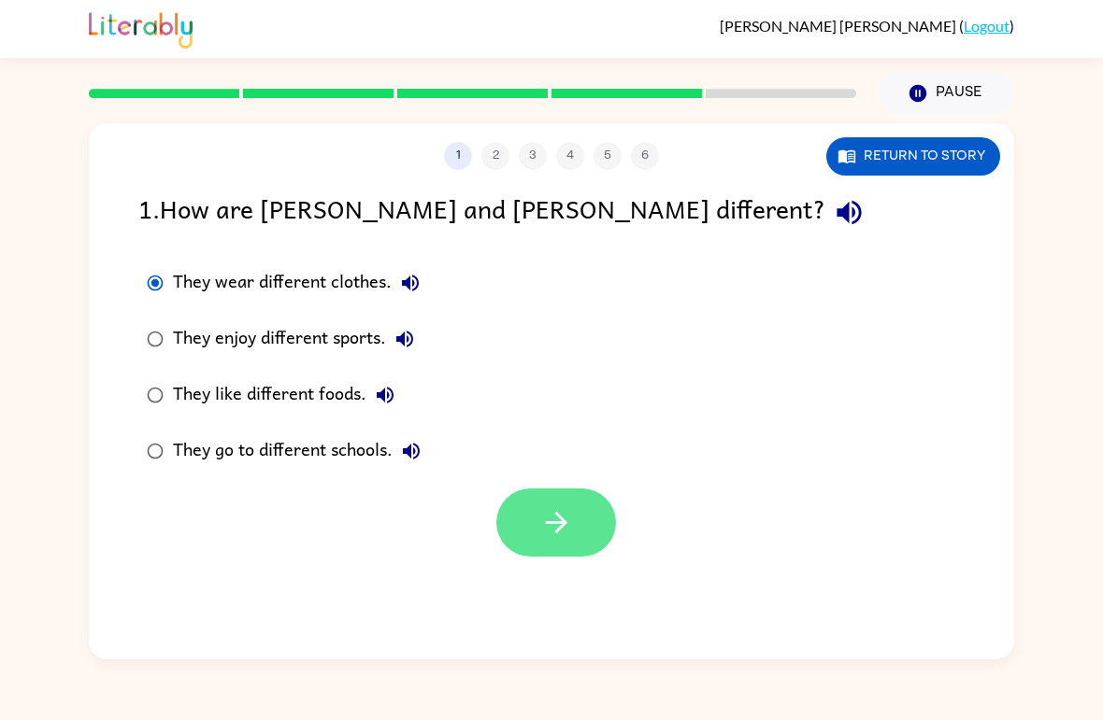
click at [562, 557] on button "button" at bounding box center [556, 523] width 120 height 68
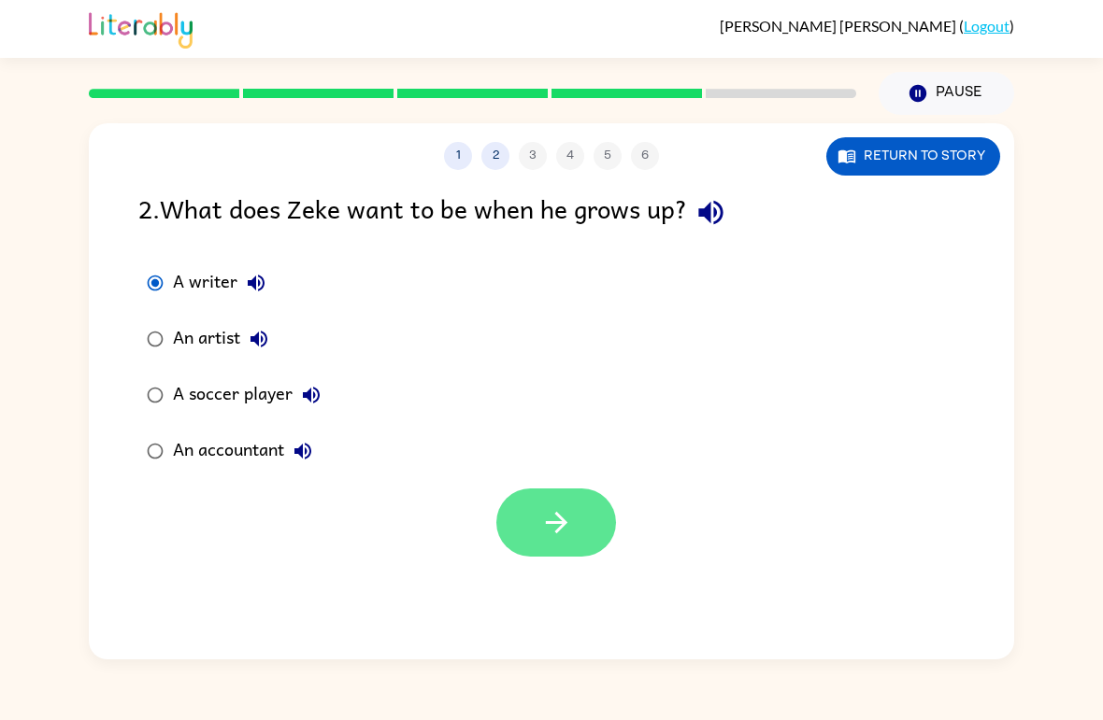
click at [544, 535] on icon "button" at bounding box center [556, 522] width 33 height 33
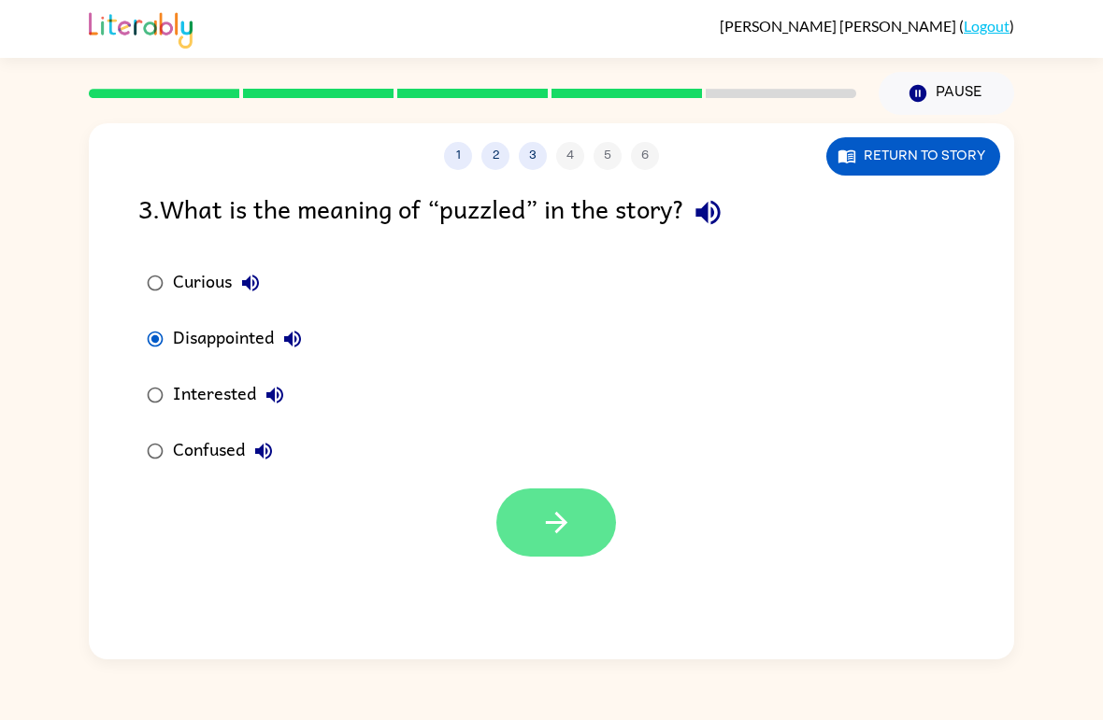
click at [548, 519] on icon "button" at bounding box center [556, 522] width 33 height 33
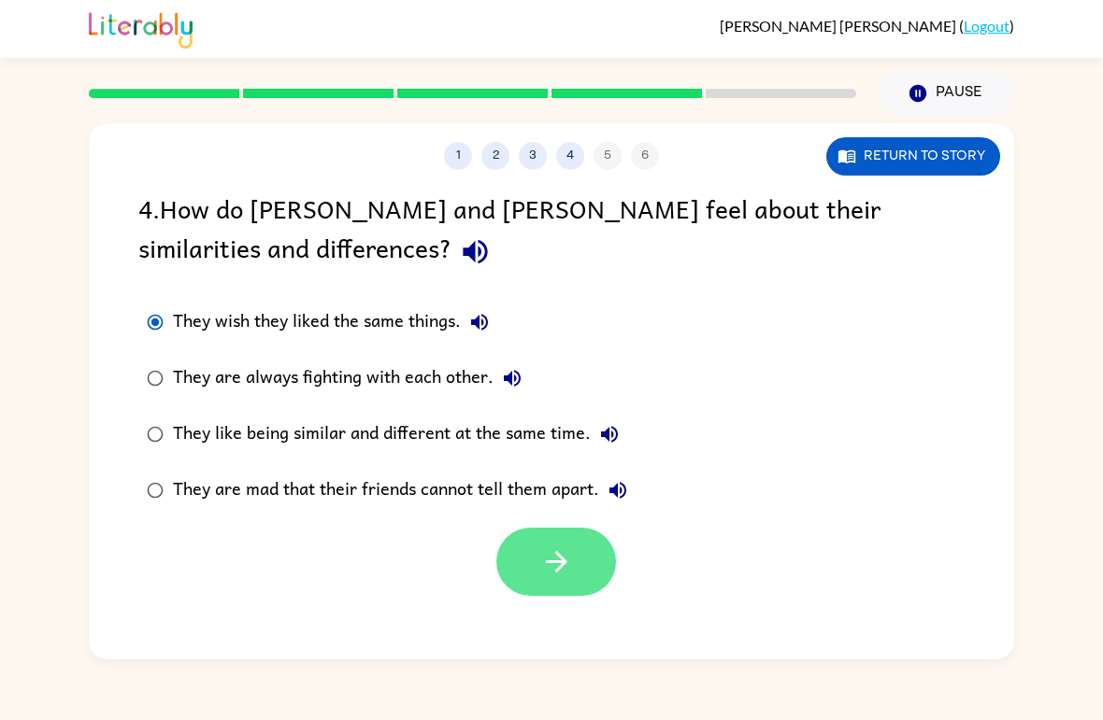
click at [565, 546] on button "button" at bounding box center [556, 562] width 120 height 68
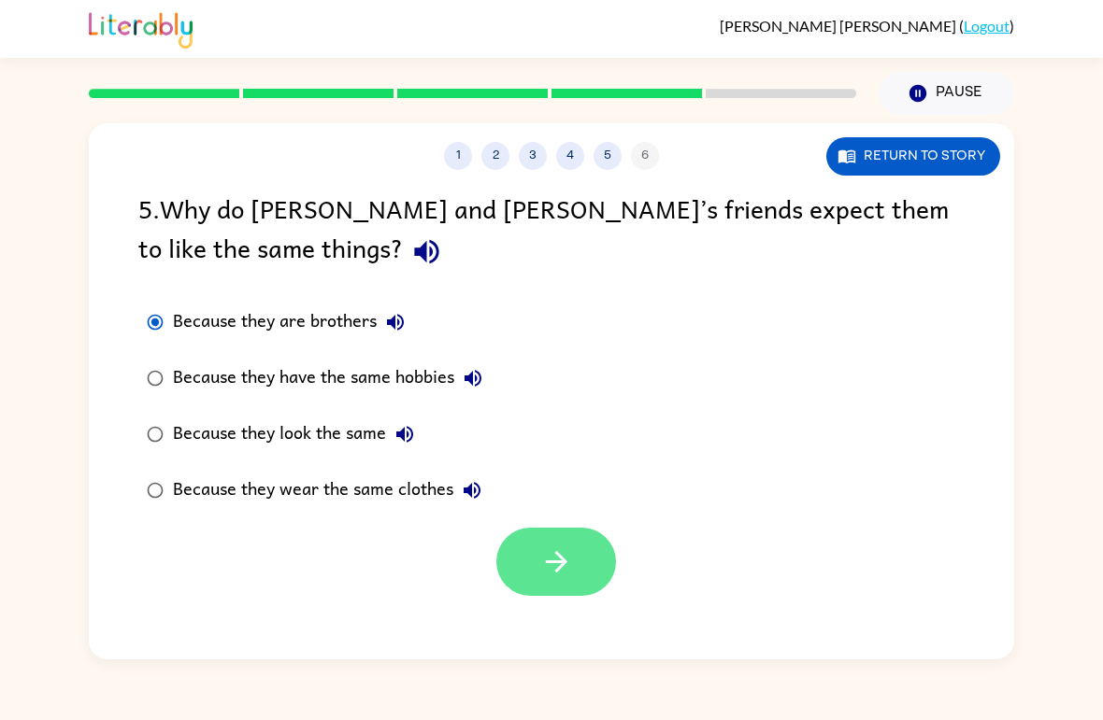
click at [545, 561] on icon "button" at bounding box center [556, 562] width 33 height 33
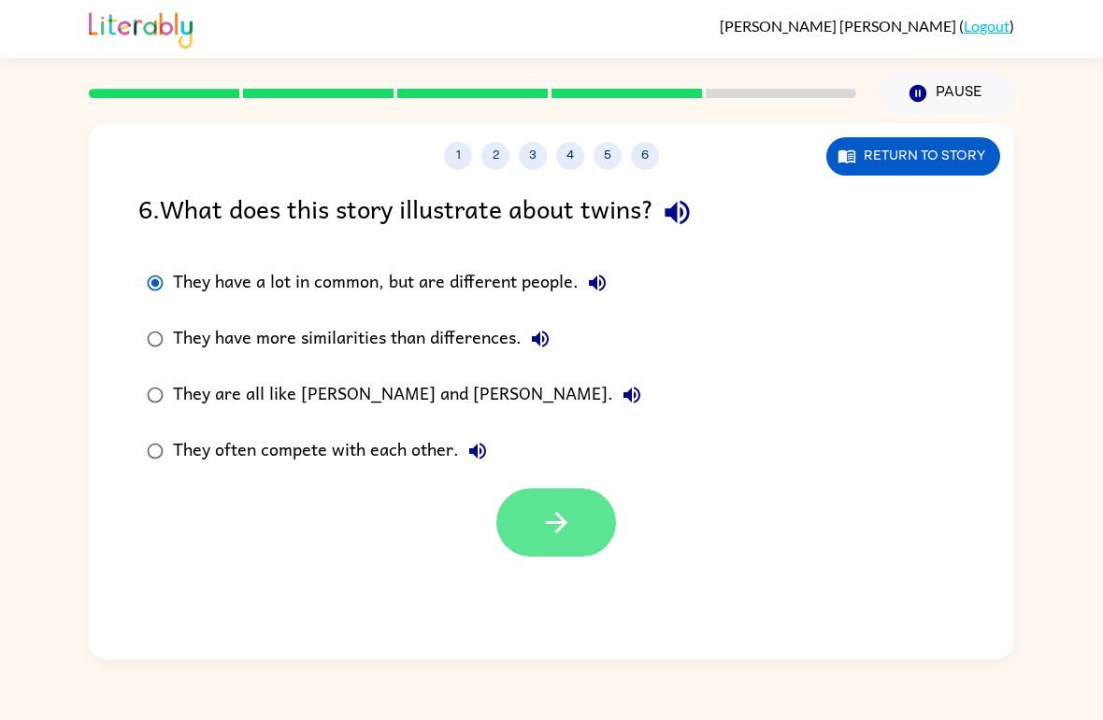
click at [579, 540] on button "button" at bounding box center [556, 523] width 120 height 68
